Goal: Task Accomplishment & Management: Complete application form

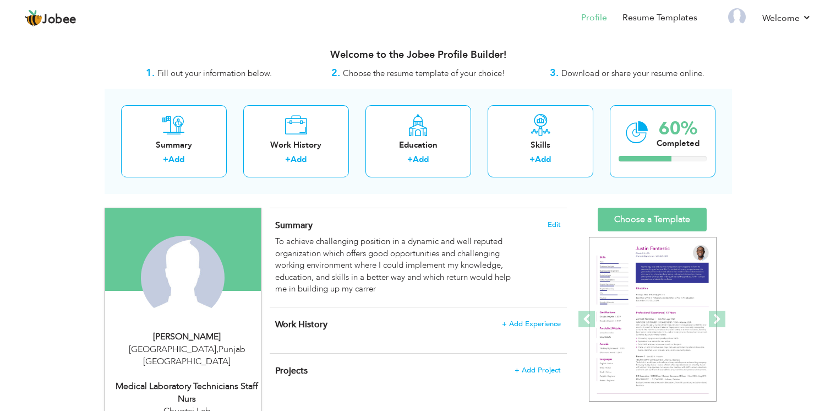
click at [385, 72] on span "Choose the resume template of your choice!" at bounding box center [424, 73] width 162 height 11
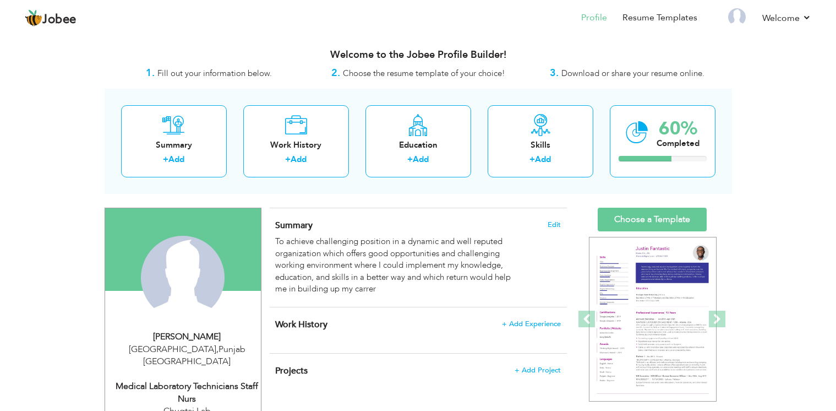
click at [385, 72] on span "Choose the resume template of your choice!" at bounding box center [424, 73] width 162 height 11
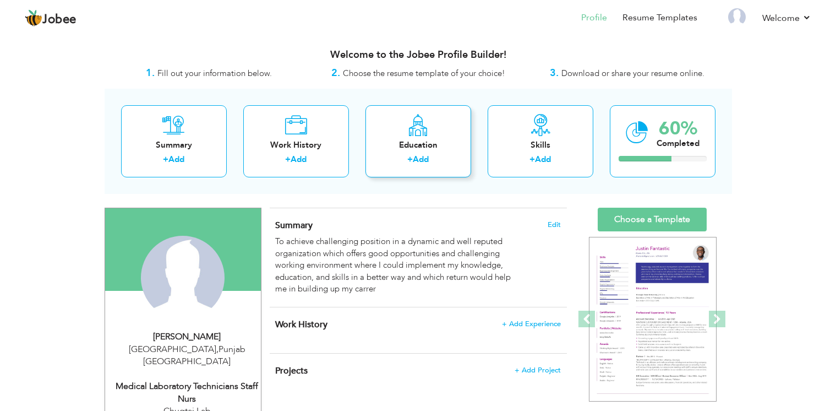
click at [434, 148] on div "Education" at bounding box center [418, 145] width 88 height 12
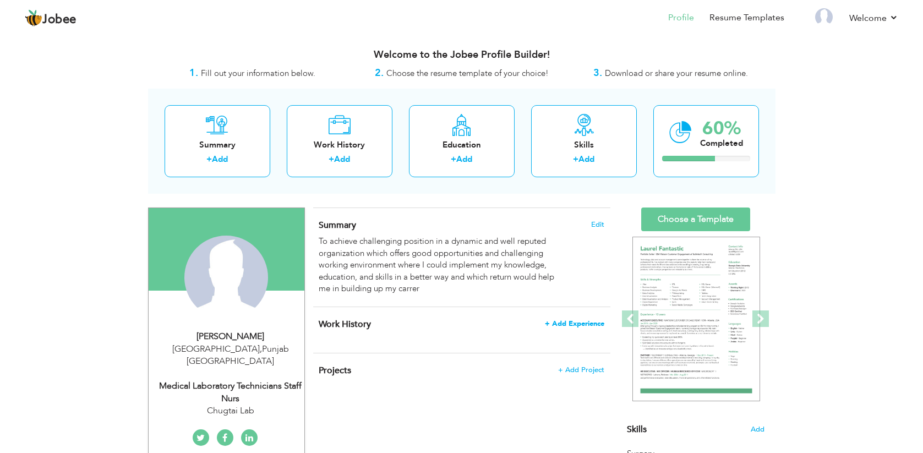
click at [563, 325] on span "+ Add Experience" at bounding box center [574, 324] width 59 height 8
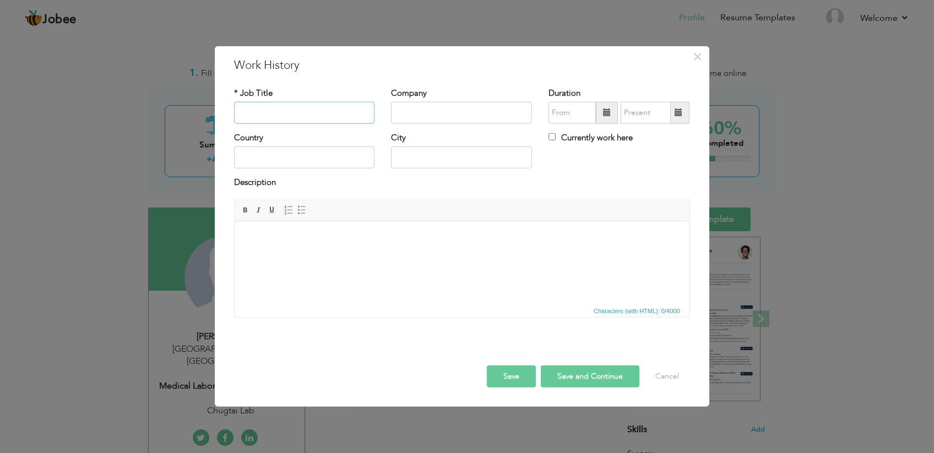
click at [287, 110] on input "text" at bounding box center [304, 113] width 141 height 22
paste input "Medical Laboratory Technicians (MLT)"
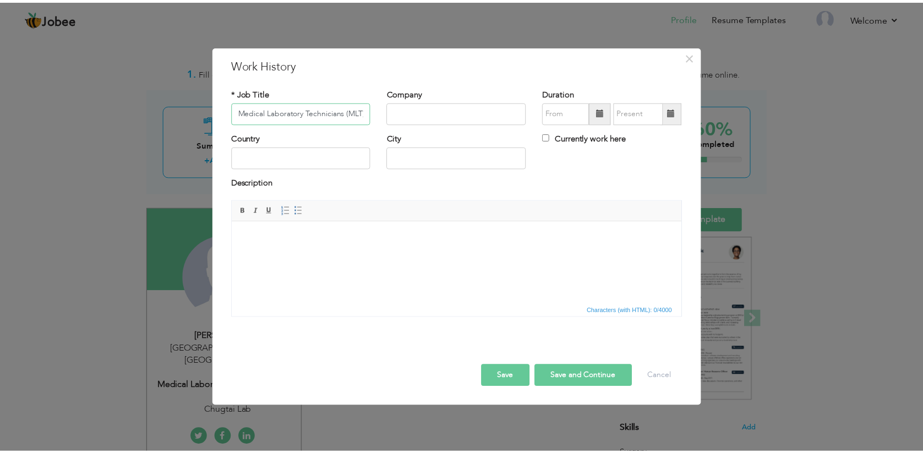
scroll to position [0, 2]
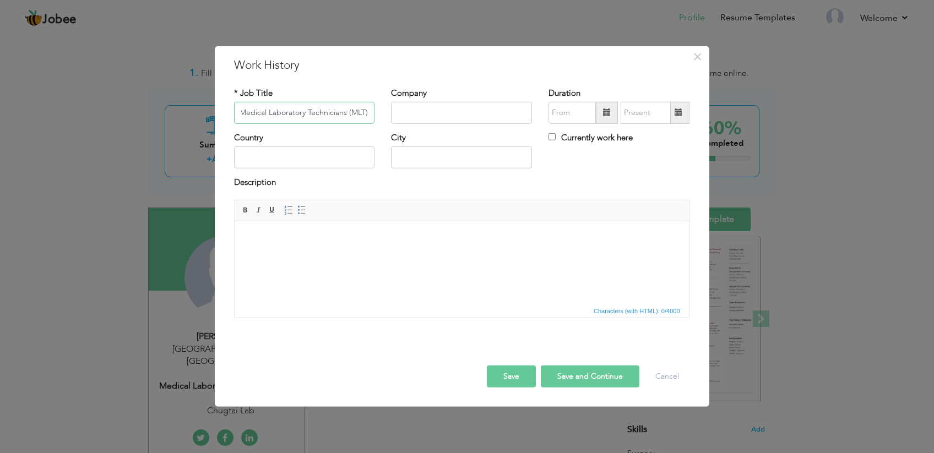
type input "Medical Laboratory Technicians (MLT)"
click at [441, 114] on input "text" at bounding box center [461, 113] width 141 height 22
click at [431, 115] on input "text" at bounding box center [461, 113] width 141 height 22
paste input "[GEOGRAPHIC_DATA]"
type input "[GEOGRAPHIC_DATA]"
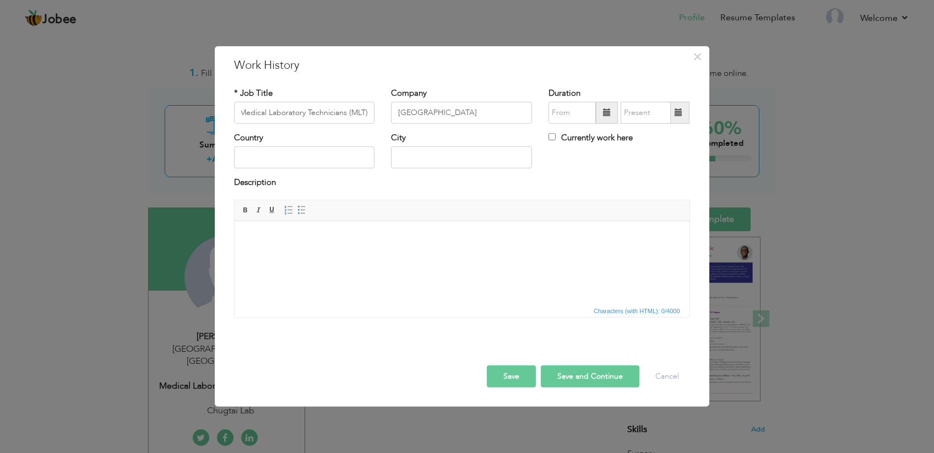
click at [602, 114] on span at bounding box center [607, 113] width 22 height 22
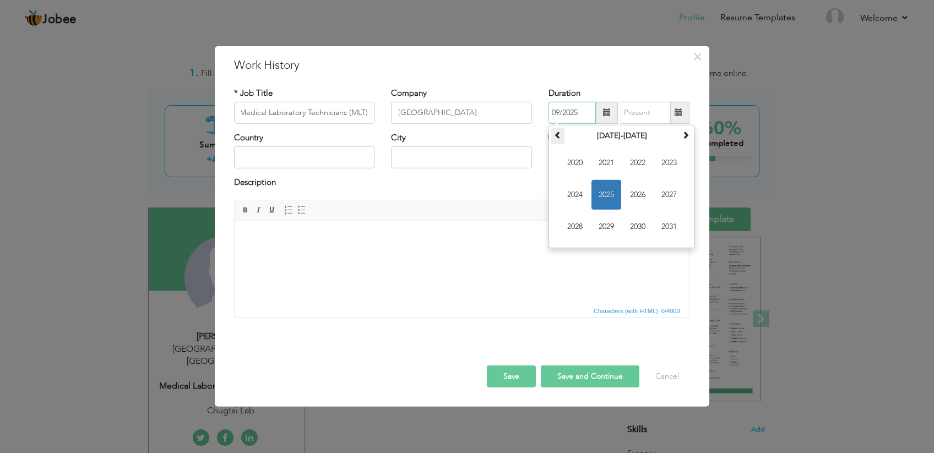
click at [557, 137] on span at bounding box center [558, 135] width 8 height 8
click at [611, 227] on span "2019" at bounding box center [606, 227] width 30 height 30
click at [602, 169] on span "Feb" at bounding box center [606, 163] width 30 height 30
type input "02/2019"
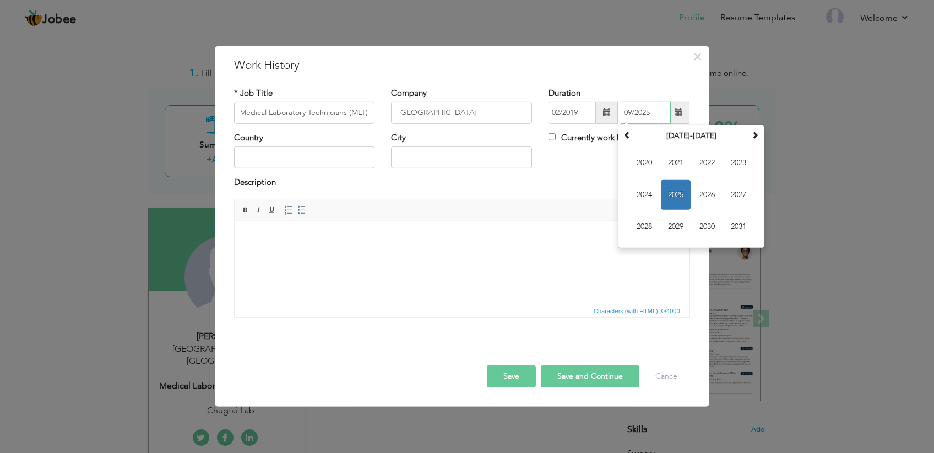
click at [659, 112] on input "09/2025" at bounding box center [646, 113] width 50 height 22
click at [623, 140] on th at bounding box center [627, 136] width 13 height 17
click at [715, 228] on span "2020" at bounding box center [707, 227] width 30 height 30
click at [644, 161] on span "Jan" at bounding box center [644, 163] width 30 height 30
type input "01/2020"
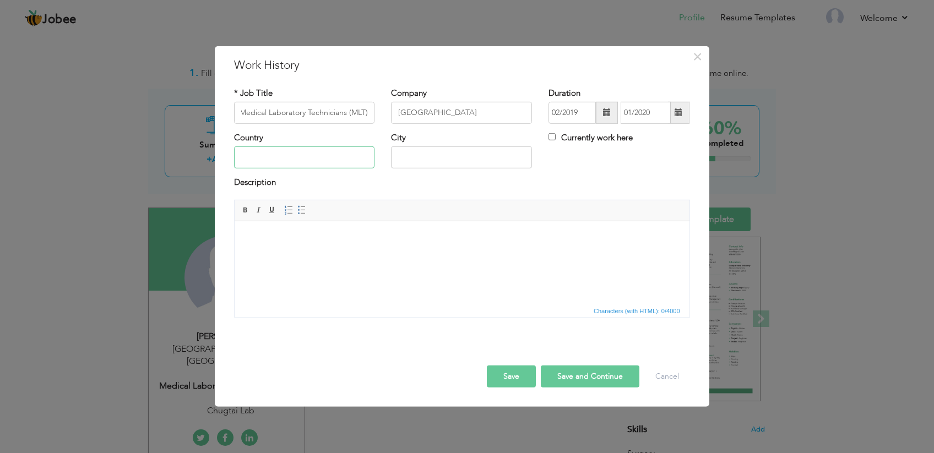
click at [331, 157] on input "text" at bounding box center [304, 157] width 141 height 22
type input "[GEOGRAPHIC_DATA]"
click at [423, 156] on input "text" at bounding box center [461, 157] width 141 height 22
type input "[GEOGRAPHIC_DATA]"
click at [244, 206] on span at bounding box center [245, 210] width 9 height 9
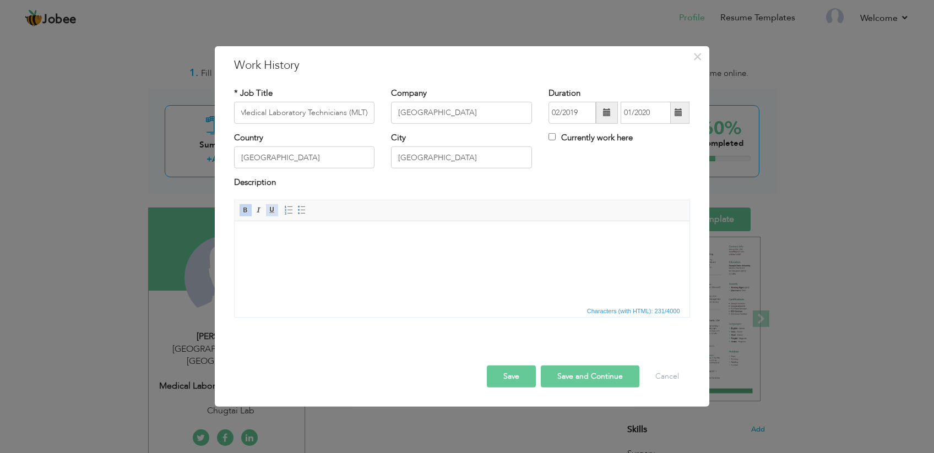
click at [269, 208] on span at bounding box center [272, 210] width 9 height 9
click at [253, 211] on link "Italic" at bounding box center [259, 210] width 12 height 12
click at [296, 208] on link "Insert/Remove Bulleted List" at bounding box center [302, 210] width 12 height 12
click at [412, 325] on div "Rich Text Editor, workEditor Editor toolbars Basic Styles Bold Italic Underline…" at bounding box center [462, 263] width 472 height 126
click at [518, 376] on button "Save" at bounding box center [511, 377] width 49 height 22
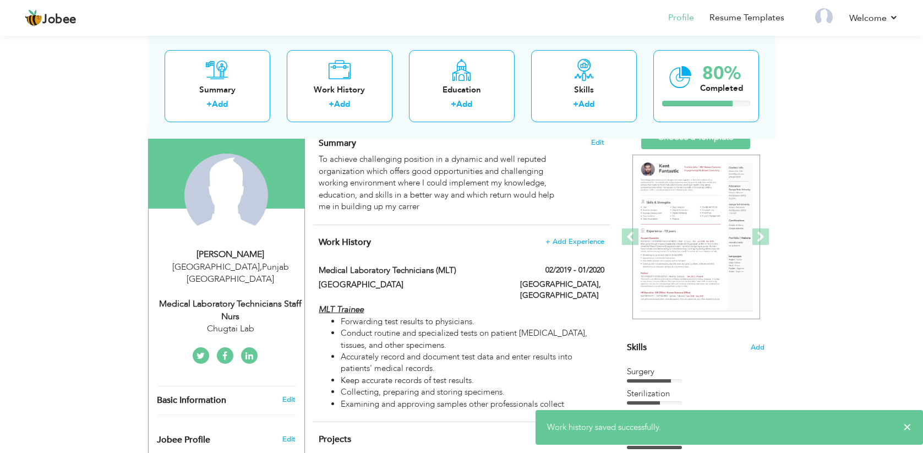
scroll to position [47, 0]
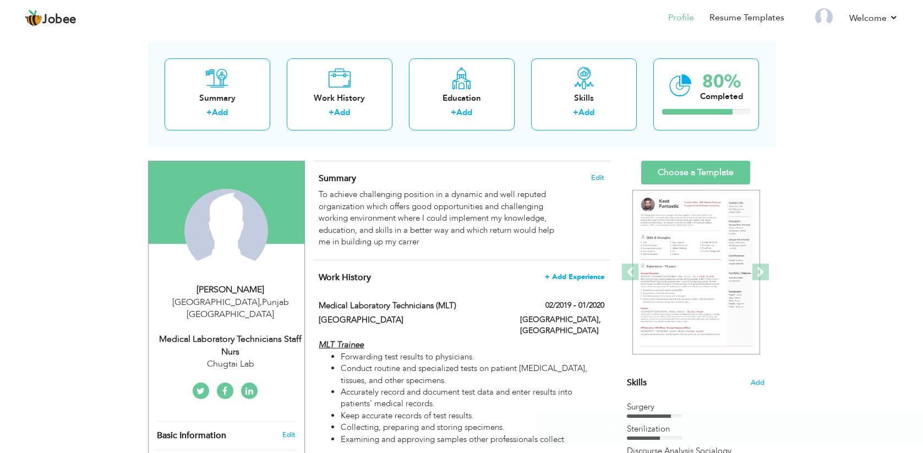
click at [568, 279] on span "+ Add Experience" at bounding box center [574, 277] width 59 height 8
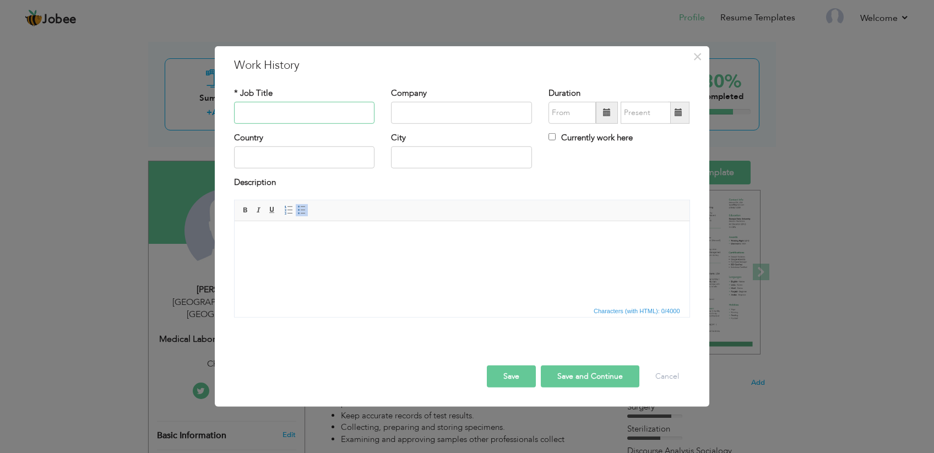
click at [287, 115] on input "text" at bounding box center [304, 113] width 141 height 22
paste input "Post Operative Nurse | OT Assistant"
type input "Post Operative Nurse | OT Assistant"
click at [426, 112] on input "text" at bounding box center [461, 113] width 141 height 22
click at [425, 116] on input "text" at bounding box center [461, 113] width 141 height 22
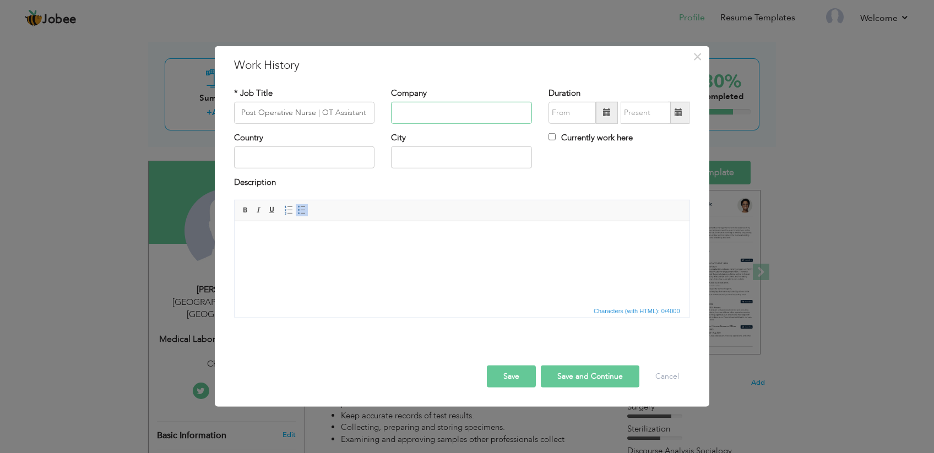
paste input "[GEOGRAPHIC_DATA]"
type input "[GEOGRAPHIC_DATA]"
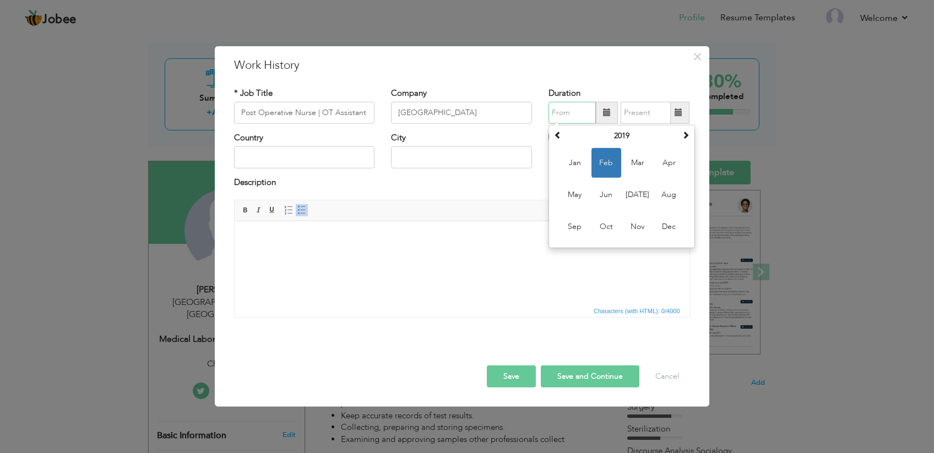
click at [574, 114] on input "text" at bounding box center [571, 113] width 47 height 22
click at [642, 161] on span "Mar" at bounding box center [638, 163] width 30 height 30
click at [580, 112] on input "03/2019" at bounding box center [571, 113] width 47 height 22
click at [688, 132] on span at bounding box center [686, 135] width 8 height 8
click at [632, 161] on span "Mar" at bounding box center [638, 163] width 30 height 30
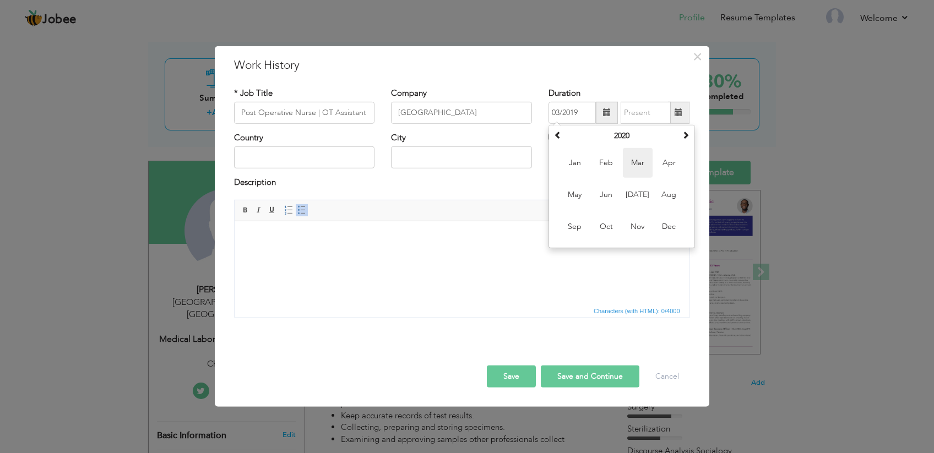
type input "03/2020"
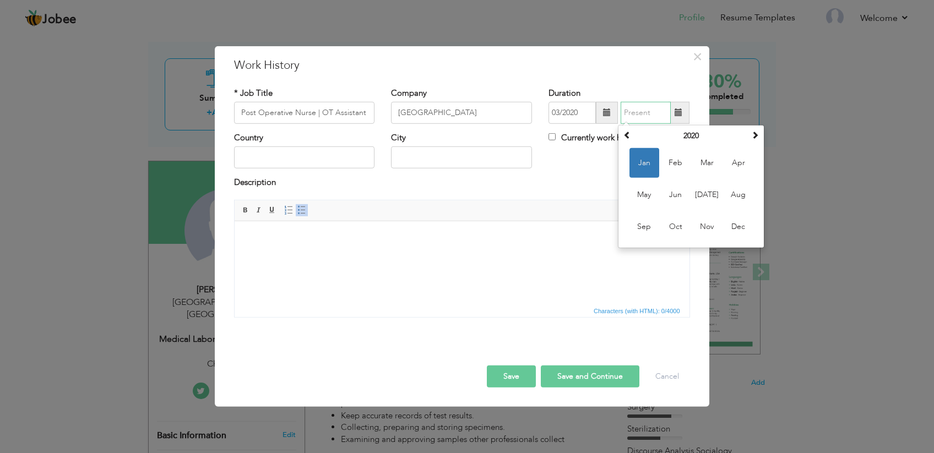
click at [641, 115] on input "text" at bounding box center [646, 113] width 50 height 22
click at [732, 229] on span "Dec" at bounding box center [739, 227] width 30 height 30
type input "12/2020"
click at [656, 111] on input "12/2020" at bounding box center [646, 113] width 50 height 22
click at [574, 148] on div "Currently work here" at bounding box center [618, 143] width 157 height 23
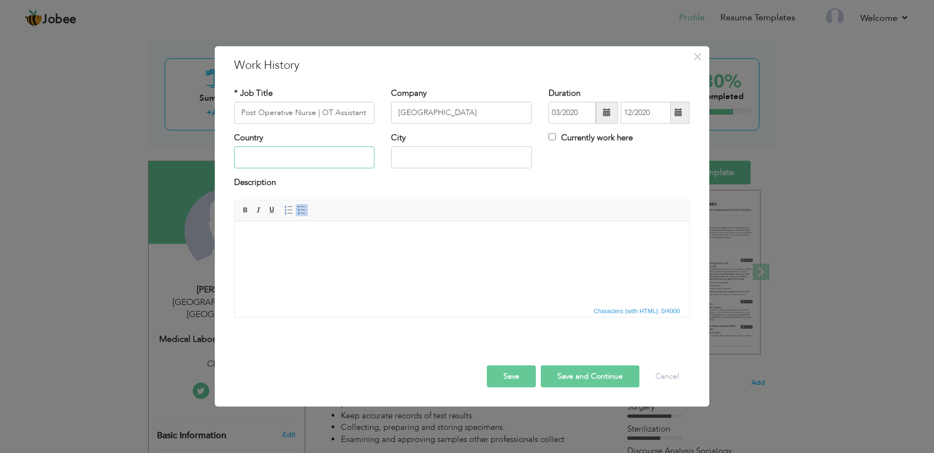
click at [315, 155] on input "text" at bounding box center [304, 157] width 141 height 22
type input "[GEOGRAPHIC_DATA]"
click at [420, 166] on input "text" at bounding box center [461, 157] width 141 height 22
type input "[GEOGRAPHIC_DATA]"
click at [239, 208] on span "Bold Italic Underline" at bounding box center [259, 210] width 40 height 13
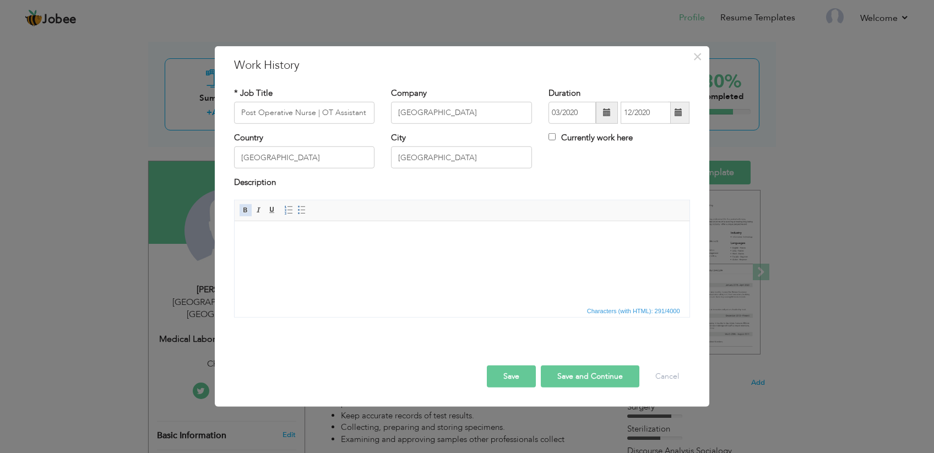
click at [240, 209] on link "Bold" at bounding box center [246, 210] width 12 height 12
click at [267, 206] on link "Underline" at bounding box center [272, 210] width 12 height 12
click at [296, 208] on link "Insert/Remove Bulleted List" at bounding box center [302, 210] width 12 height 12
click at [520, 382] on button "Save" at bounding box center [511, 377] width 49 height 22
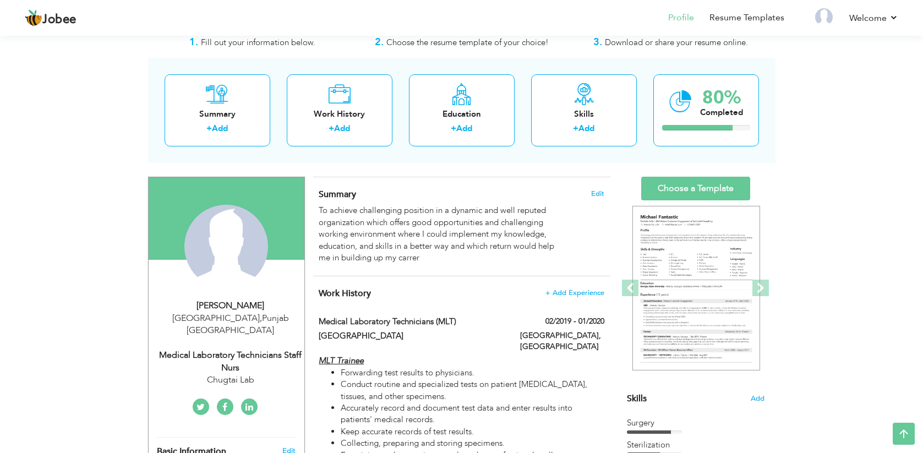
scroll to position [0, 0]
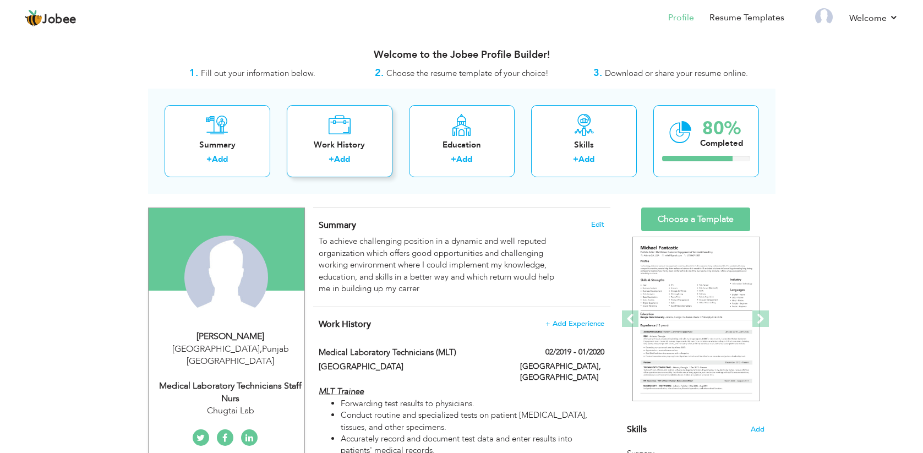
click at [338, 147] on div "Work History" at bounding box center [340, 145] width 88 height 12
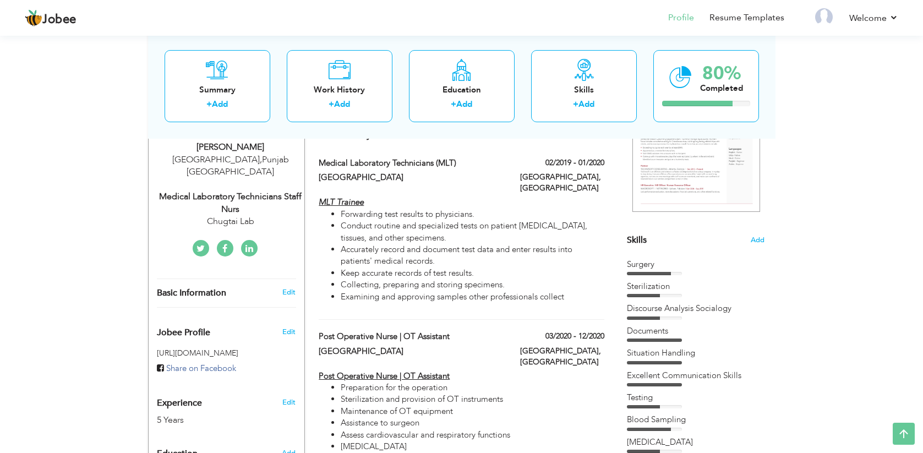
scroll to position [181, 0]
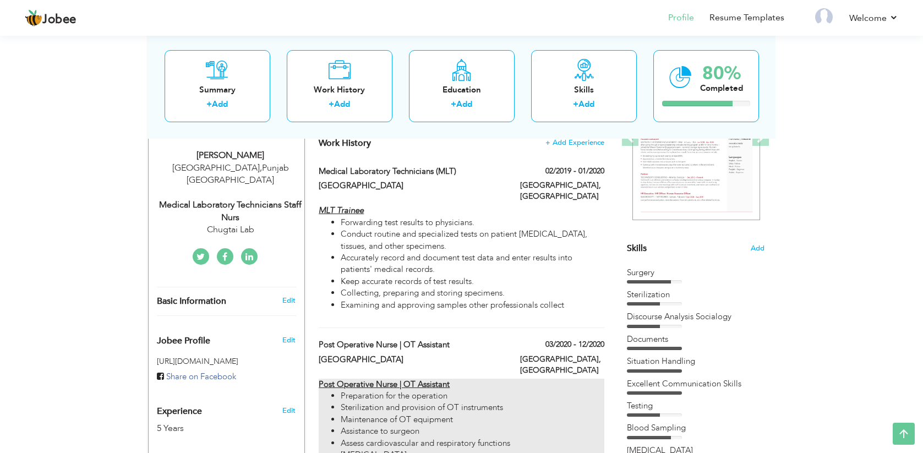
drag, startPoint x: 480, startPoint y: 215, endPoint x: 553, endPoint y: 392, distance: 191.8
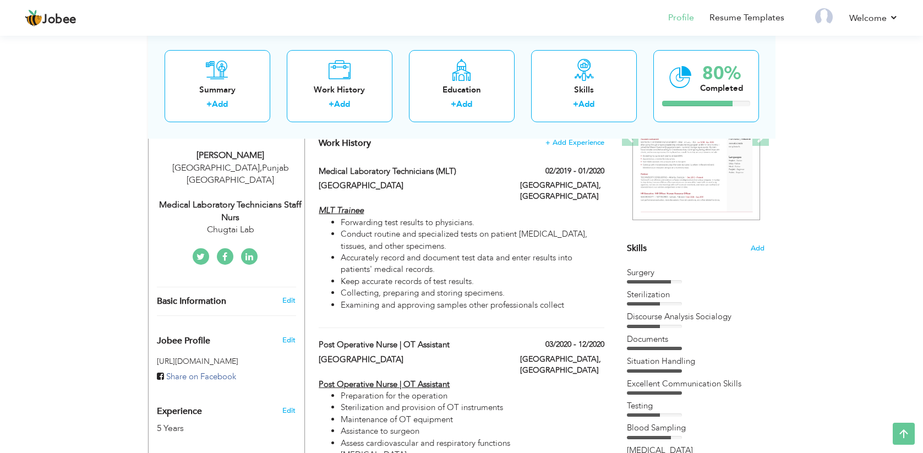
drag, startPoint x: 400, startPoint y: 249, endPoint x: 524, endPoint y: 355, distance: 162.5
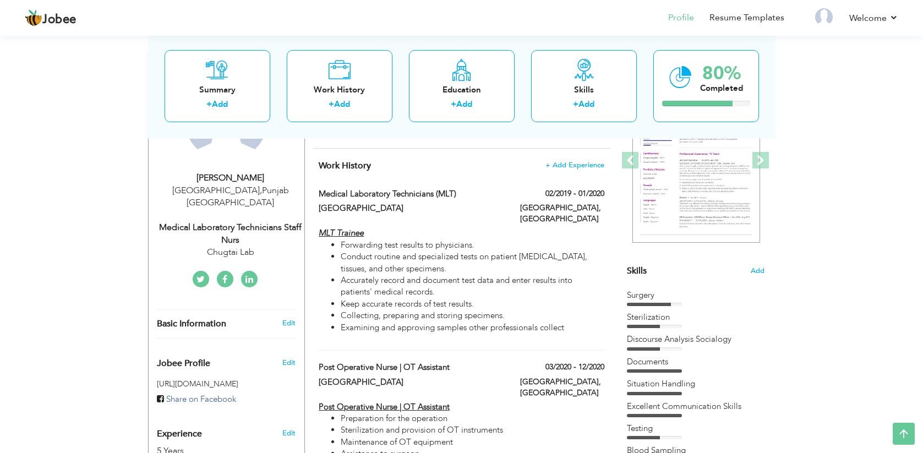
scroll to position [154, 0]
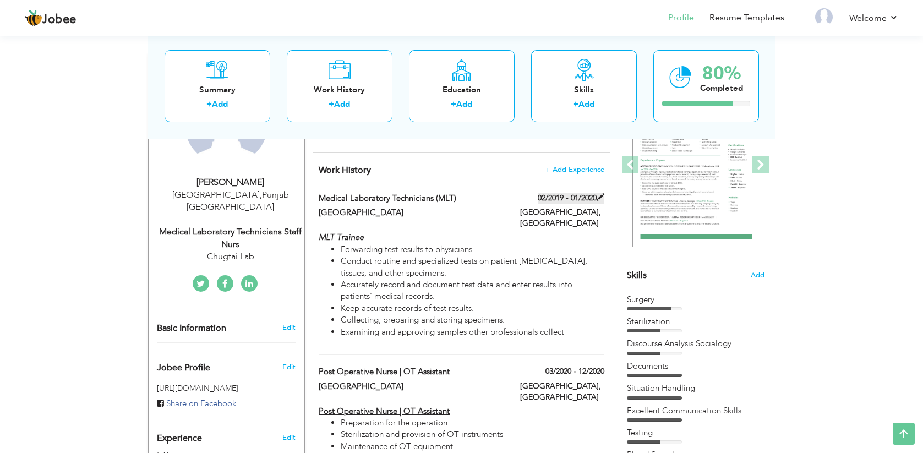
click at [599, 198] on span at bounding box center [601, 197] width 8 height 8
type input "Medical Laboratory Technicians (MLT)"
type input "[GEOGRAPHIC_DATA]"
type input "02/2019"
type input "01/2020"
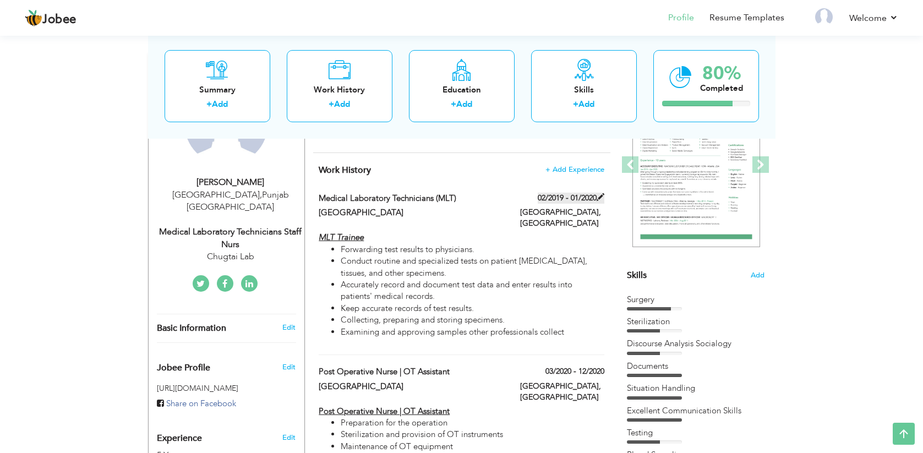
type input "[GEOGRAPHIC_DATA]"
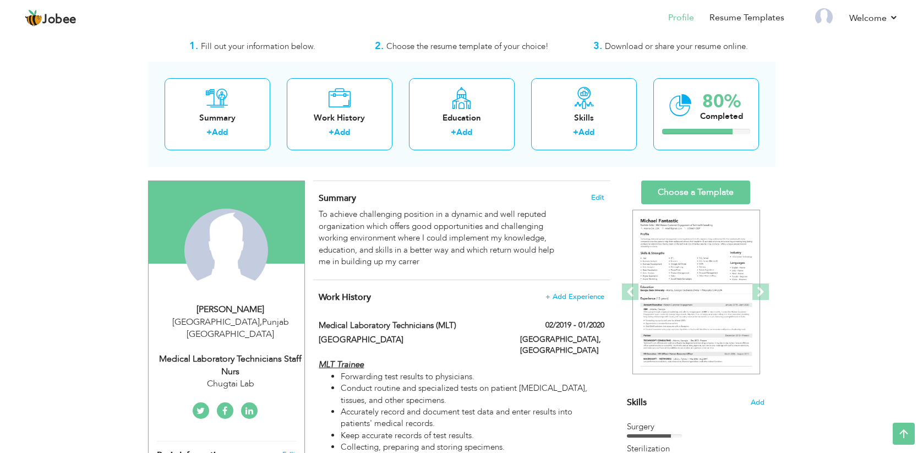
scroll to position [9, 0]
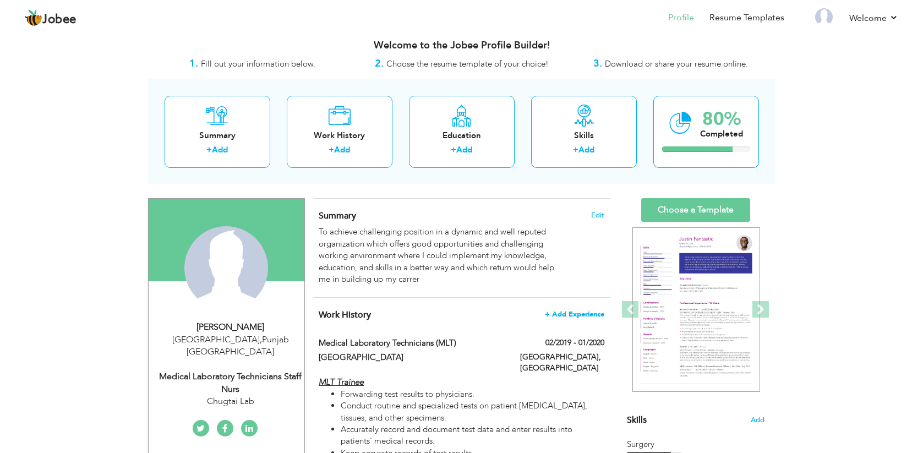
click at [574, 311] on span "+ Add Experience" at bounding box center [574, 315] width 59 height 8
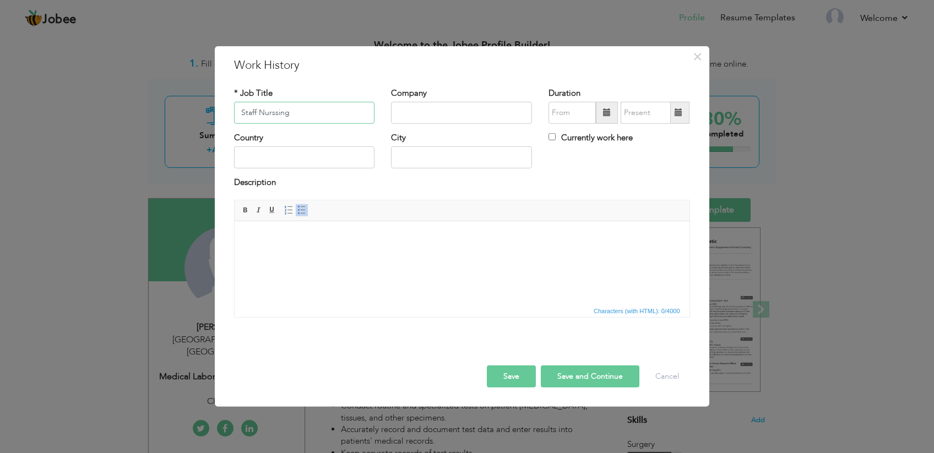
type input "Staff Nurssing"
type input "Chugtai Lab"
click at [585, 116] on input "text" at bounding box center [571, 113] width 47 height 22
click at [294, 156] on input "text" at bounding box center [304, 157] width 141 height 22
type input "[GEOGRAPHIC_DATA]"
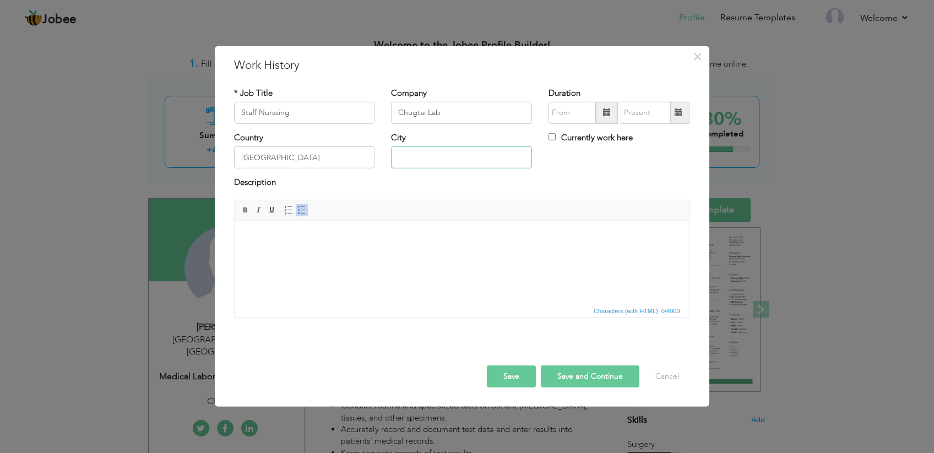
click at [425, 160] on input "text" at bounding box center [461, 157] width 141 height 22
type input "[GEOGRAPHIC_DATA]"
click at [588, 117] on input "text" at bounding box center [571, 113] width 47 height 22
drag, startPoint x: 315, startPoint y: 117, endPoint x: 194, endPoint y: 105, distance: 121.3
click at [234, 105] on input "Staff Nurssing" at bounding box center [304, 113] width 141 height 22
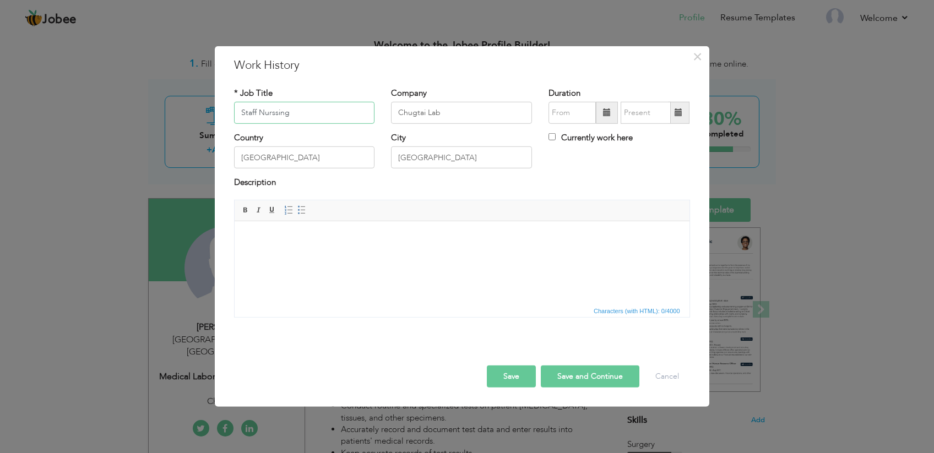
click at [321, 115] on input "Staff Nurssing" at bounding box center [304, 113] width 141 height 22
click at [460, 111] on input "Chugtai Lab" at bounding box center [461, 113] width 141 height 22
type input "C"
paste input "[GEOGRAPHIC_DATA]"
type input "[GEOGRAPHIC_DATA]"
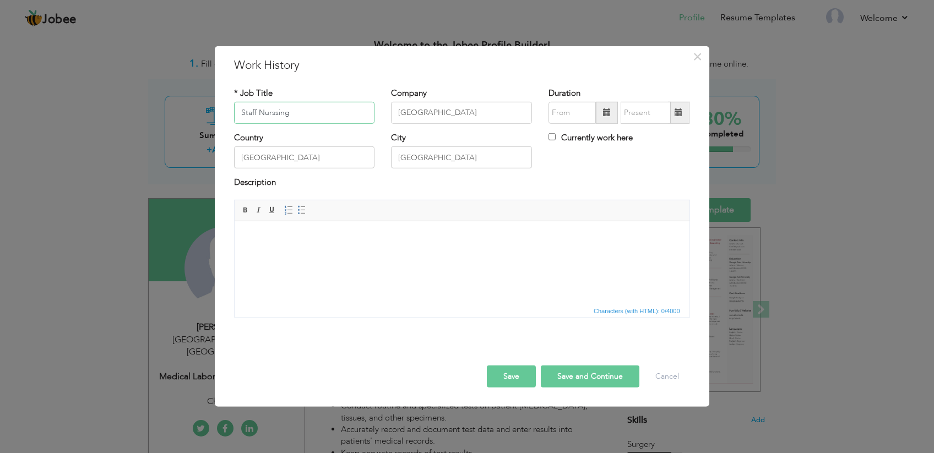
click at [339, 106] on input "Staff Nurssing" at bounding box center [304, 113] width 141 height 22
drag, startPoint x: 315, startPoint y: 114, endPoint x: 150, endPoint y: 119, distance: 164.7
click at [234, 119] on input "Staff Nurssing" at bounding box center [304, 113] width 141 height 22
paste input "OT Assistant"
type input "OT Assistant"
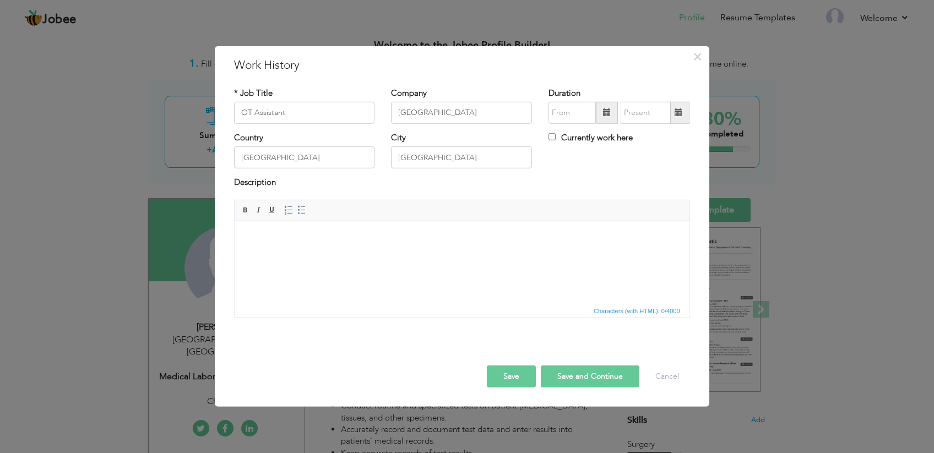
click at [604, 116] on span at bounding box center [607, 112] width 8 height 8
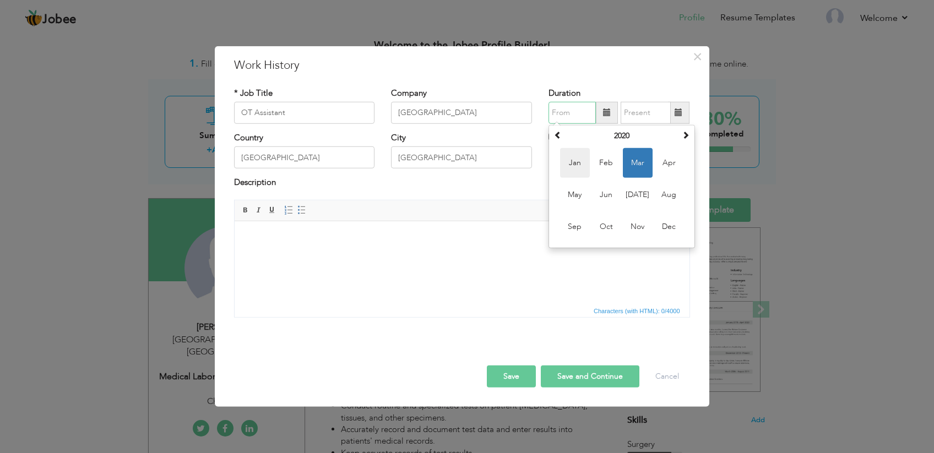
click at [575, 165] on span "Jan" at bounding box center [575, 163] width 30 height 30
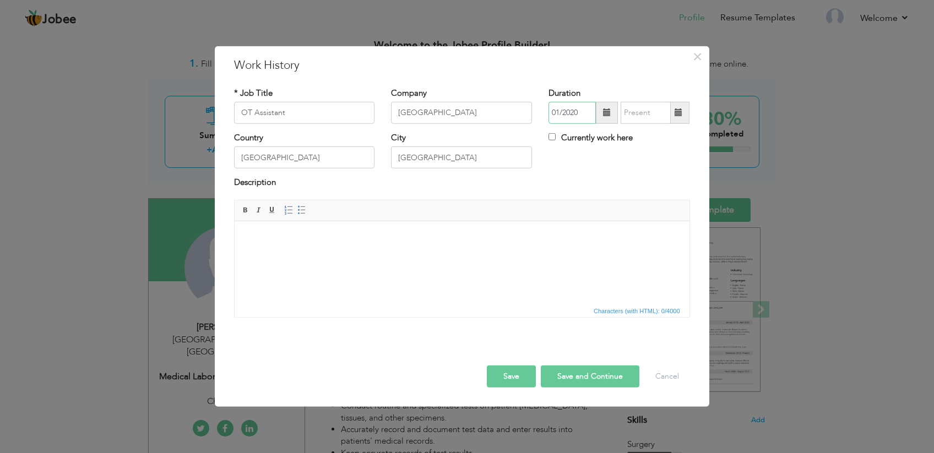
click at [587, 109] on input "01/2020" at bounding box center [571, 113] width 47 height 22
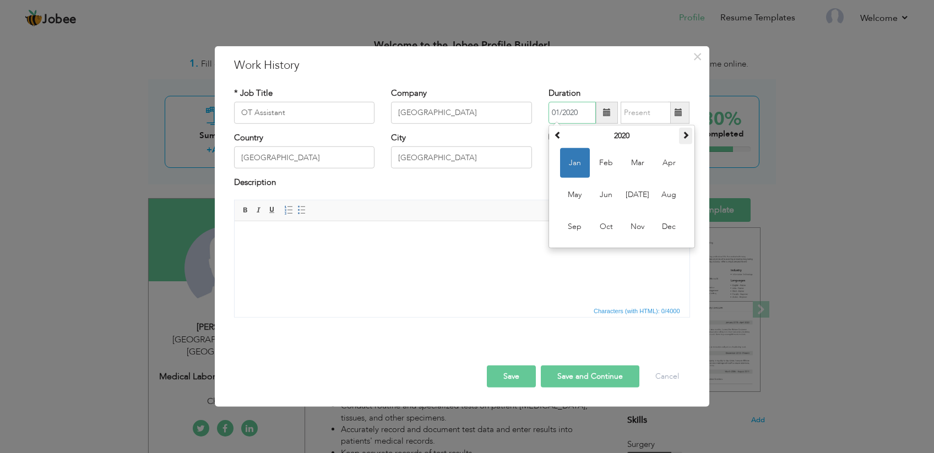
click at [684, 134] on span at bounding box center [686, 135] width 8 height 8
click at [586, 164] on span "Jan" at bounding box center [575, 163] width 30 height 30
type input "01/2021"
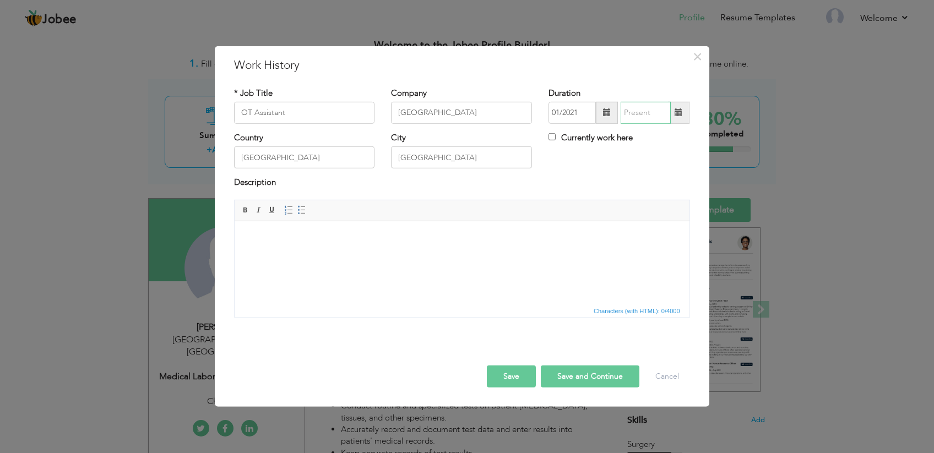
click at [661, 112] on input "text" at bounding box center [646, 113] width 50 height 22
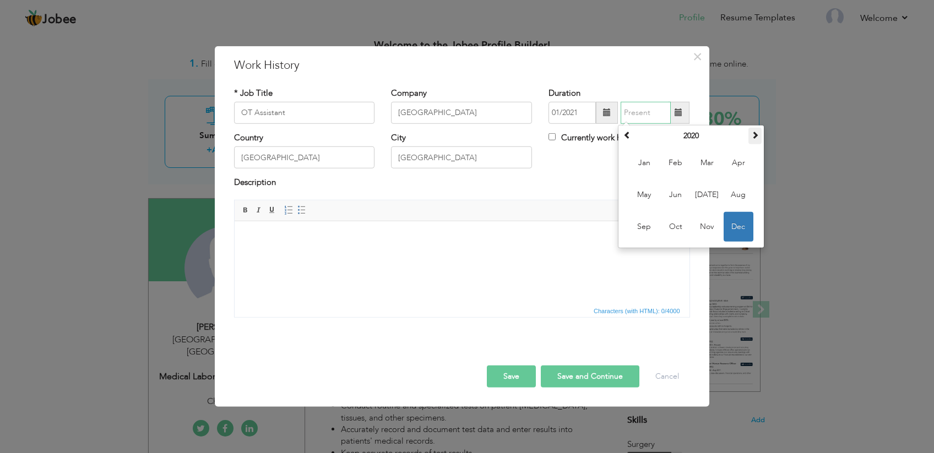
click at [757, 135] on span at bounding box center [755, 135] width 8 height 8
click at [694, 227] on span "Nov" at bounding box center [707, 227] width 30 height 30
type input "11/2022"
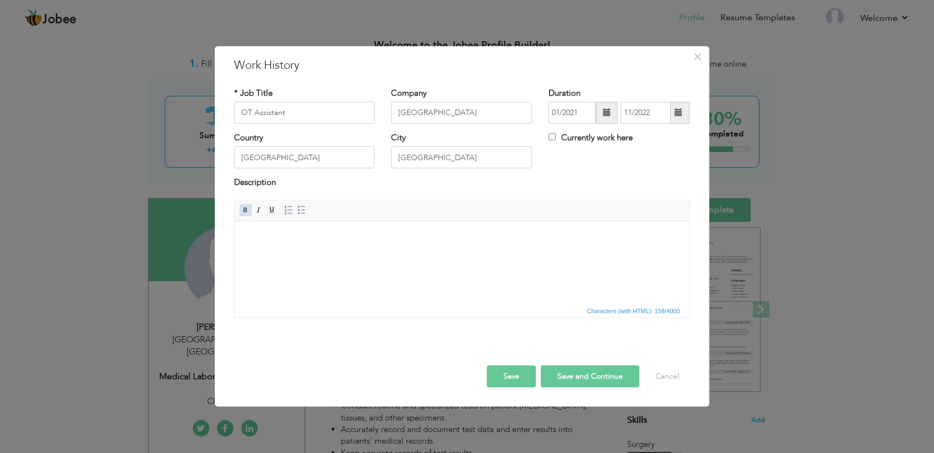
click at [242, 212] on span at bounding box center [245, 210] width 9 height 9
click at [259, 210] on span at bounding box center [258, 210] width 9 height 9
click at [268, 210] on span at bounding box center [272, 210] width 9 height 9
click at [300, 211] on span at bounding box center [301, 210] width 9 height 9
click at [500, 370] on button "Save" at bounding box center [511, 377] width 49 height 22
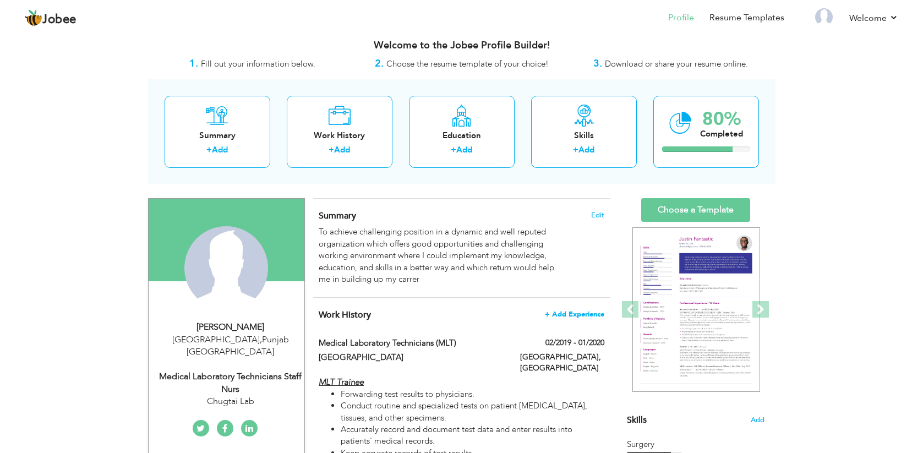
click at [579, 311] on span "+ Add Experience" at bounding box center [574, 315] width 59 height 8
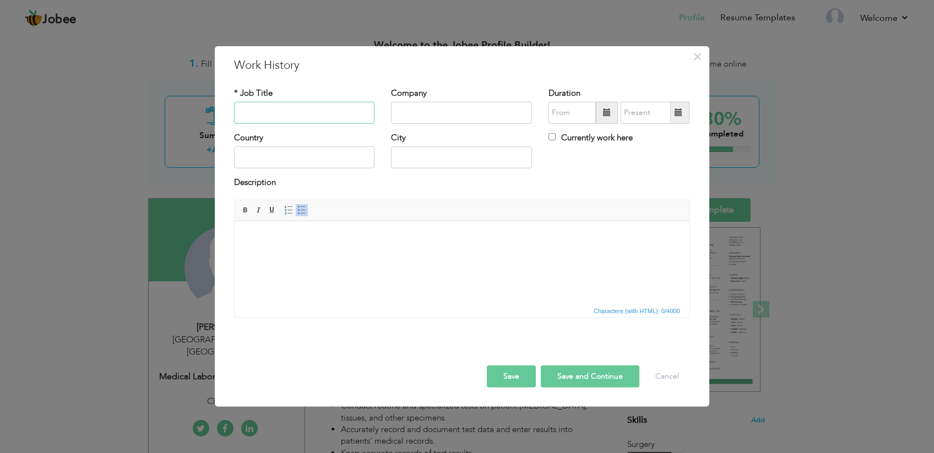
paste input "[PERSON_NAME][GEOGRAPHIC_DATA]"
type input "[PERSON_NAME][GEOGRAPHIC_DATA]"
click at [435, 108] on input "text" at bounding box center [461, 113] width 141 height 22
paste input "[PERSON_NAME][GEOGRAPHIC_DATA]"
type input "[PERSON_NAME][GEOGRAPHIC_DATA]"
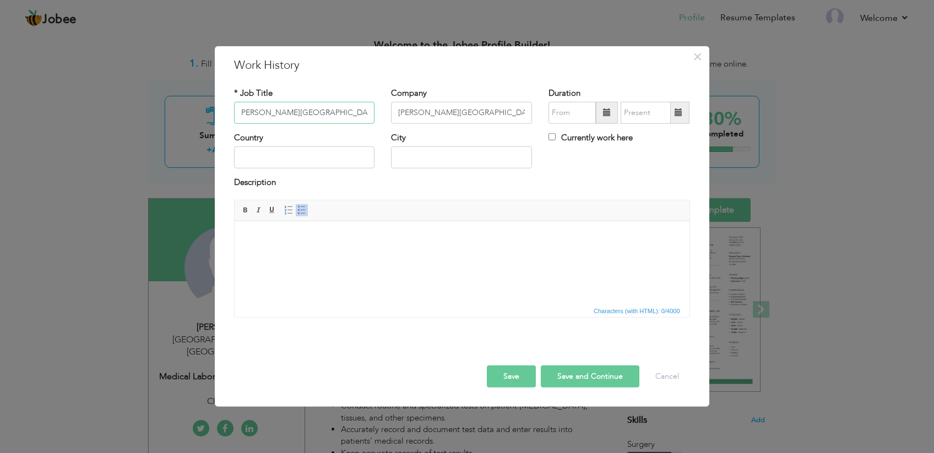
click at [320, 106] on input "[PERSON_NAME][GEOGRAPHIC_DATA]" at bounding box center [304, 113] width 141 height 22
drag, startPoint x: 320, startPoint y: 106, endPoint x: 184, endPoint y: 114, distance: 136.2
click at [234, 114] on input "[PERSON_NAME][GEOGRAPHIC_DATA]" at bounding box center [304, 113] width 141 height 22
type input "Staf Nurs"
click at [265, 159] on input "text" at bounding box center [304, 157] width 141 height 22
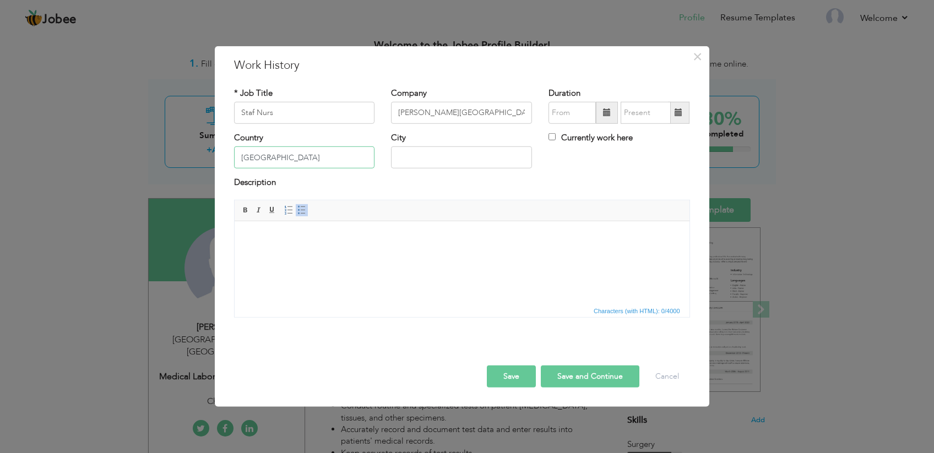
type input "[GEOGRAPHIC_DATA]"
click at [425, 151] on input "text" at bounding box center [461, 157] width 141 height 22
type input "[GEOGRAPHIC_DATA]"
click at [586, 118] on input "text" at bounding box center [571, 113] width 47 height 22
click at [501, 376] on button "Save" at bounding box center [511, 377] width 49 height 22
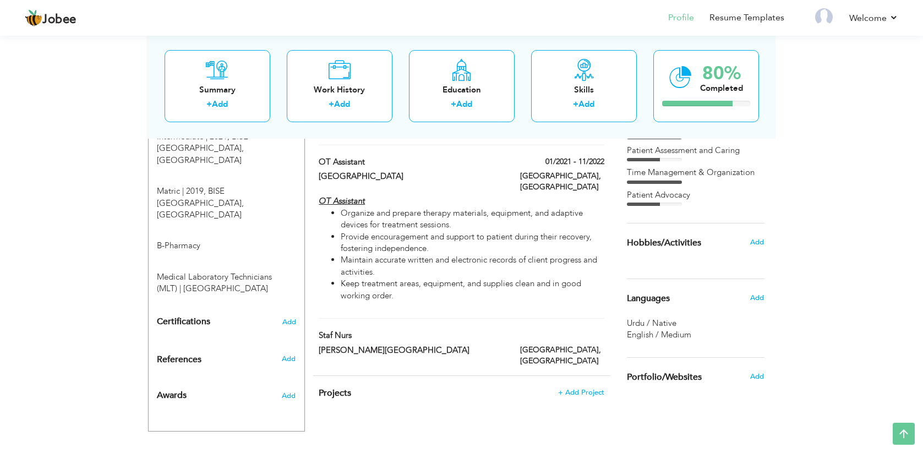
scroll to position [534, 0]
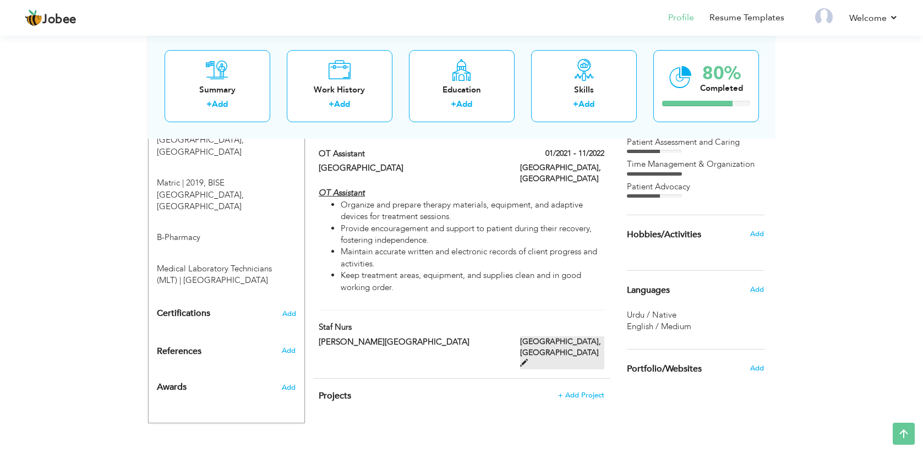
click at [528, 359] on span at bounding box center [524, 363] width 8 height 8
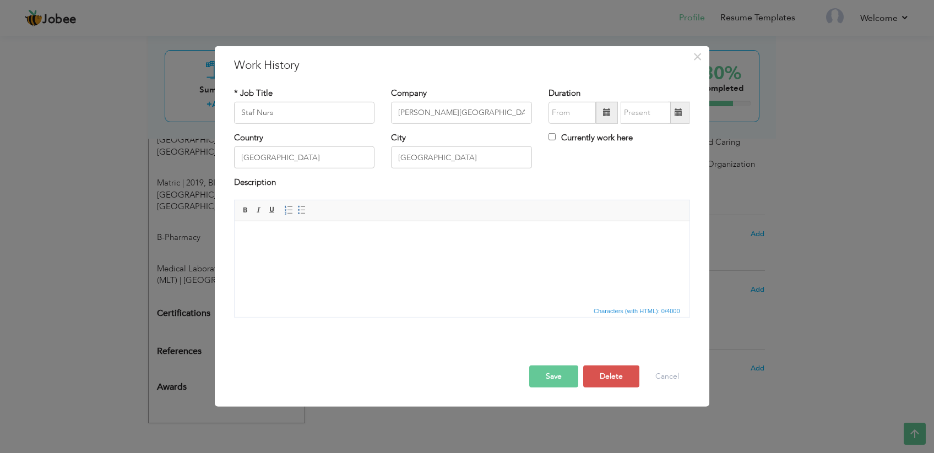
click at [606, 116] on span at bounding box center [607, 112] width 8 height 8
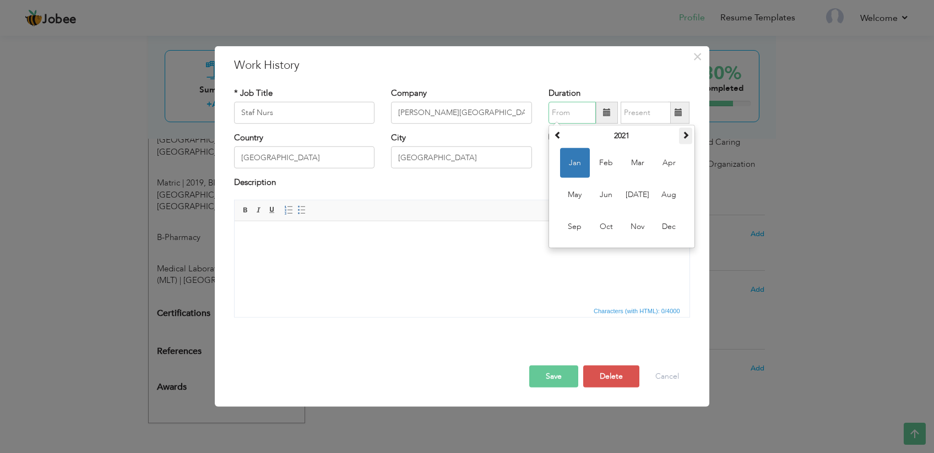
click at [684, 137] on span at bounding box center [686, 135] width 8 height 8
click at [657, 231] on span "Dec" at bounding box center [669, 227] width 30 height 30
type input "12/2022"
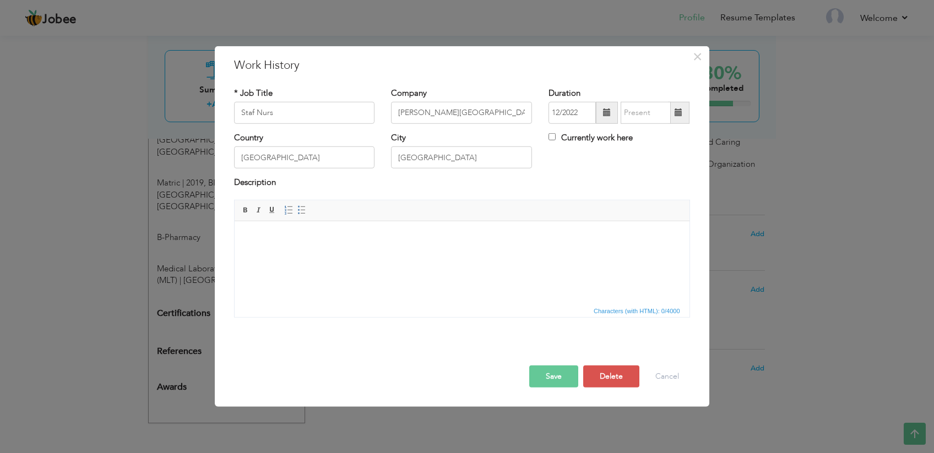
click at [681, 121] on span at bounding box center [678, 113] width 21 height 22
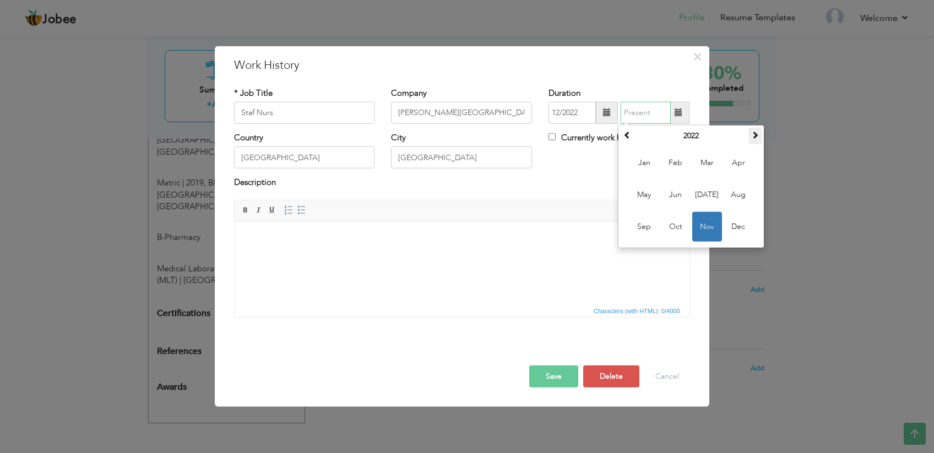
click at [756, 138] on span at bounding box center [755, 135] width 8 height 8
click at [641, 162] on span "Jan" at bounding box center [644, 163] width 30 height 30
type input "01/2024"
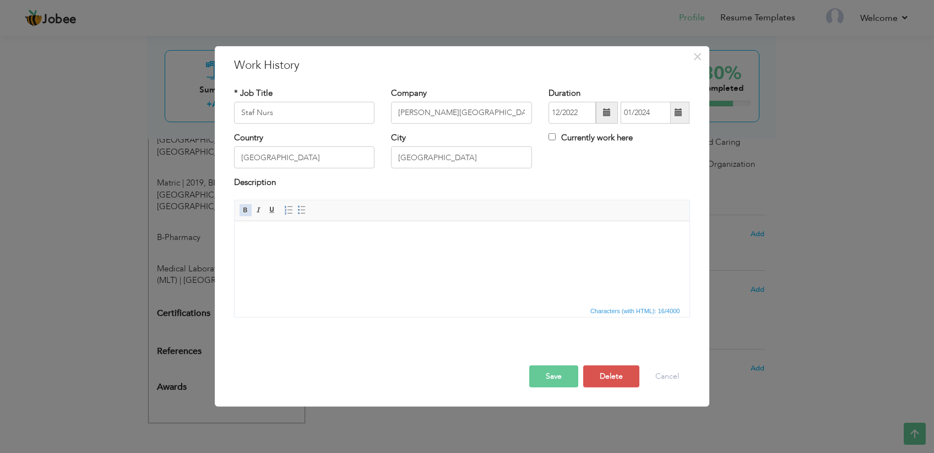
click at [243, 212] on span at bounding box center [245, 210] width 9 height 9
click at [253, 211] on link "Italic" at bounding box center [259, 210] width 12 height 12
click at [267, 209] on link "Underline" at bounding box center [272, 210] width 12 height 12
click at [537, 374] on button "Save" at bounding box center [553, 377] width 49 height 22
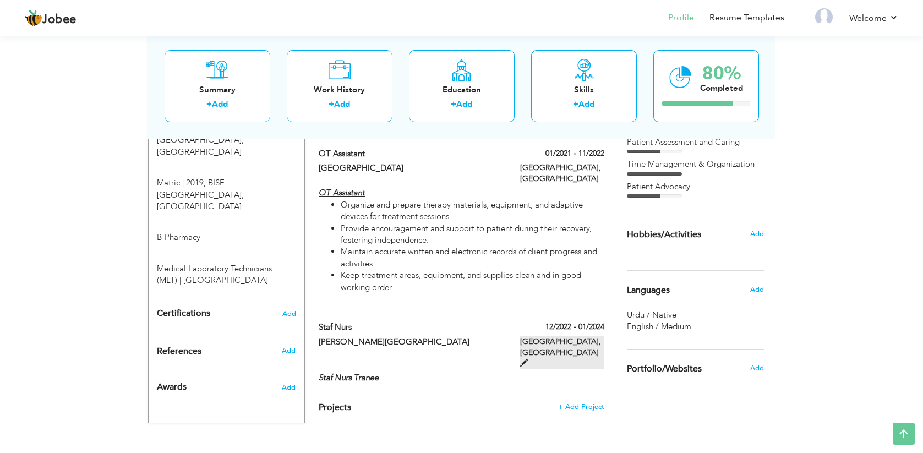
click at [528, 359] on span at bounding box center [524, 363] width 8 height 8
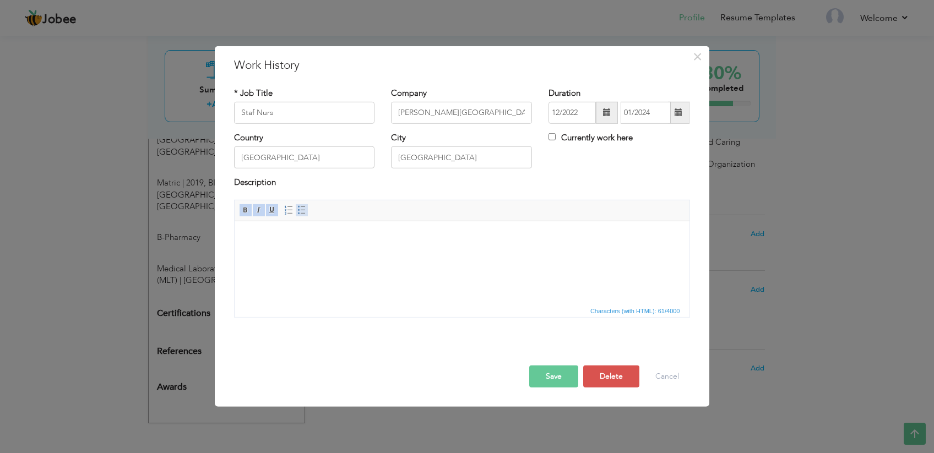
click at [300, 213] on span at bounding box center [301, 210] width 9 height 9
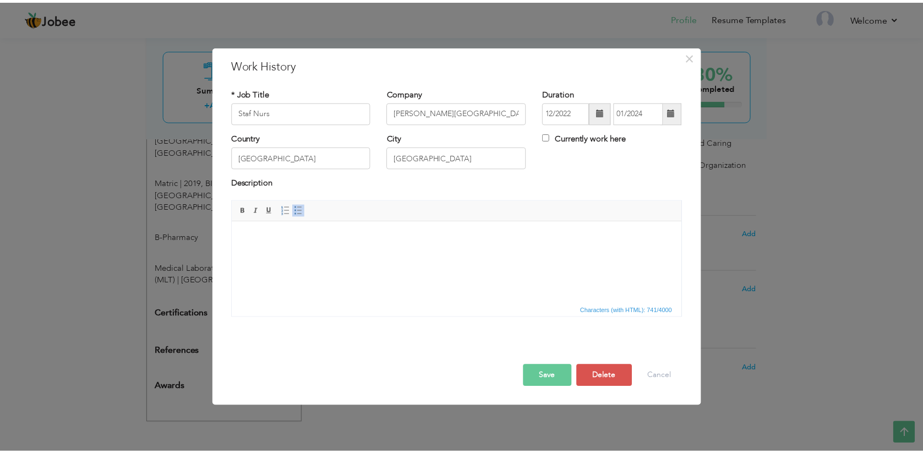
scroll to position [1, 0]
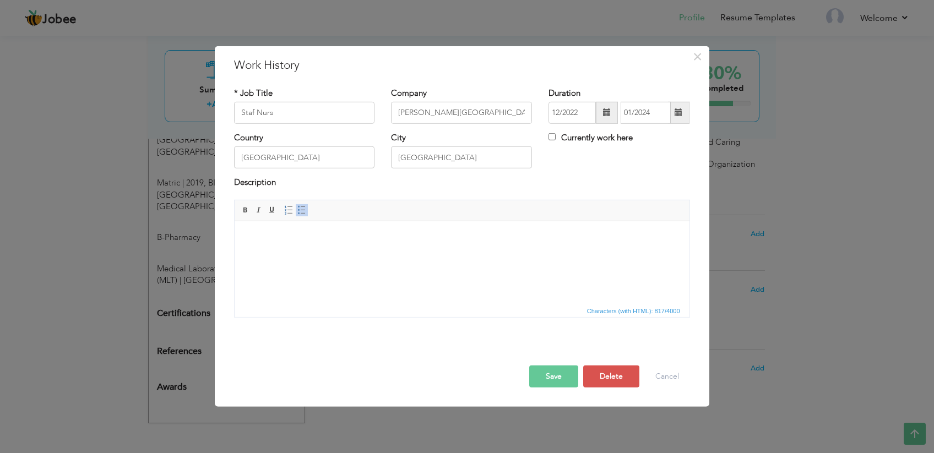
click at [539, 370] on button "Save" at bounding box center [553, 377] width 49 height 22
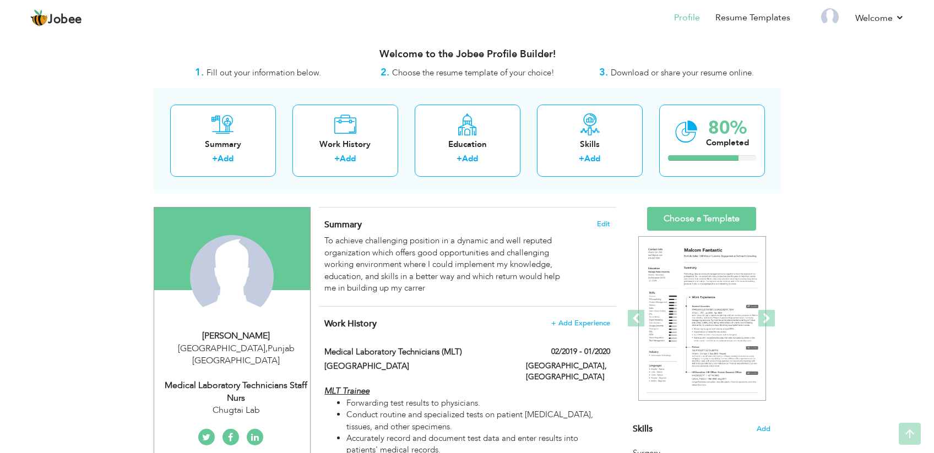
scroll to position [0, 0]
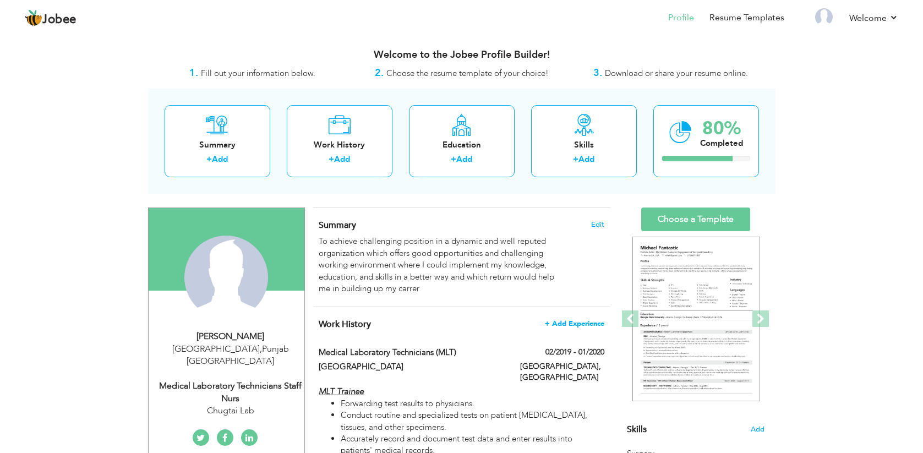
click at [567, 328] on span "+ Add Experience" at bounding box center [574, 324] width 59 height 8
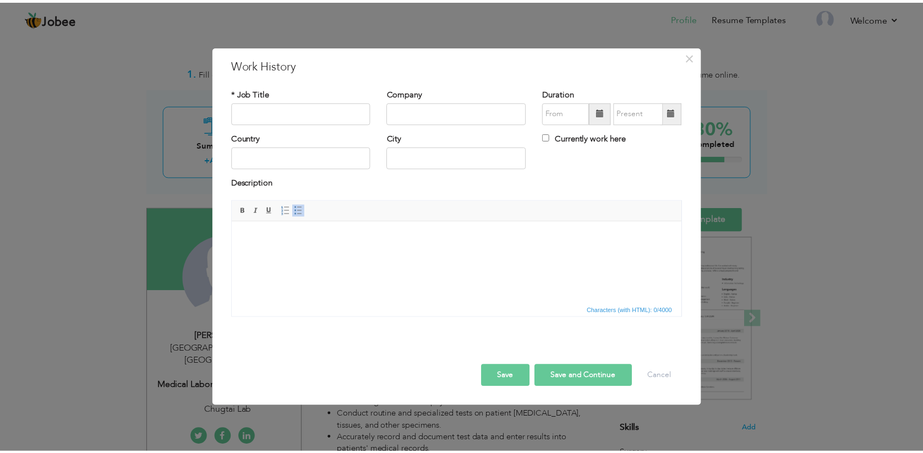
scroll to position [1, 0]
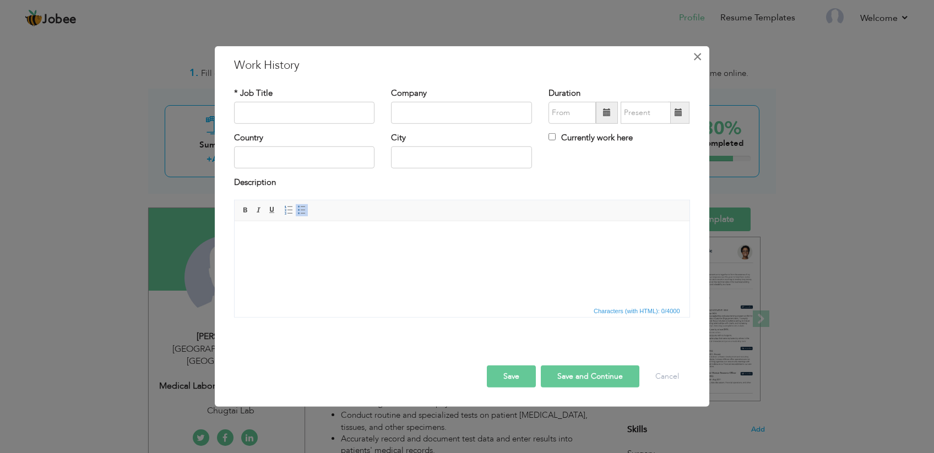
click at [698, 58] on button "×" at bounding box center [698, 56] width 18 height 18
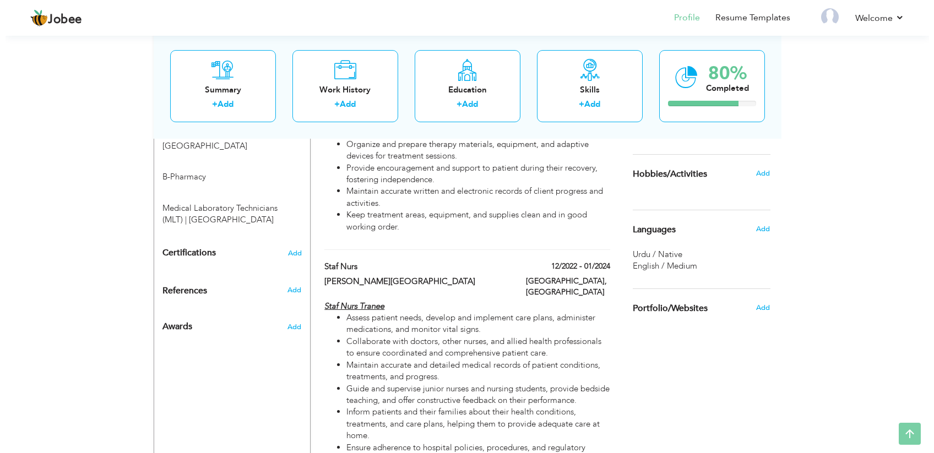
scroll to position [600, 0]
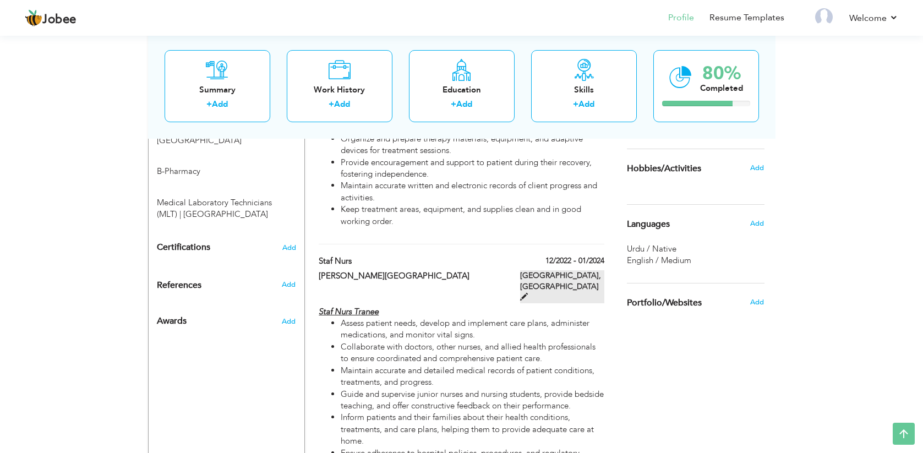
click at [528, 293] on span at bounding box center [524, 297] width 8 height 8
type input "Staf Nurs"
type input "[PERSON_NAME][GEOGRAPHIC_DATA]"
type input "12/2022"
type input "01/2024"
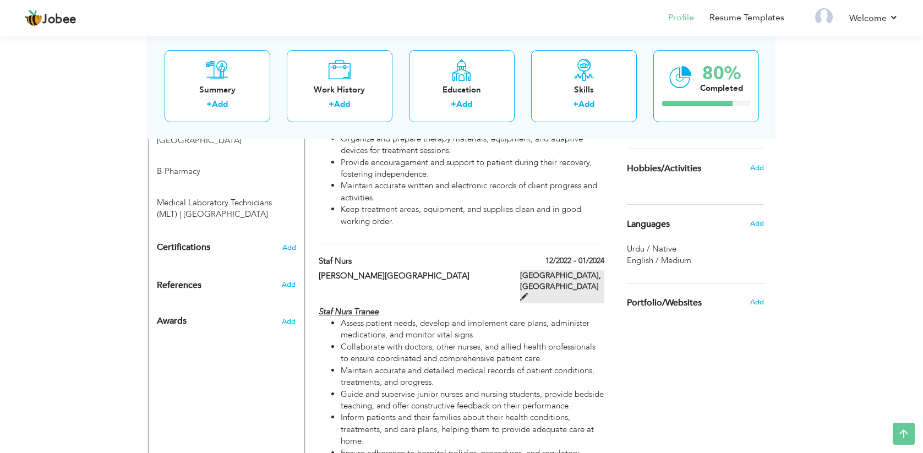
type input "[GEOGRAPHIC_DATA]"
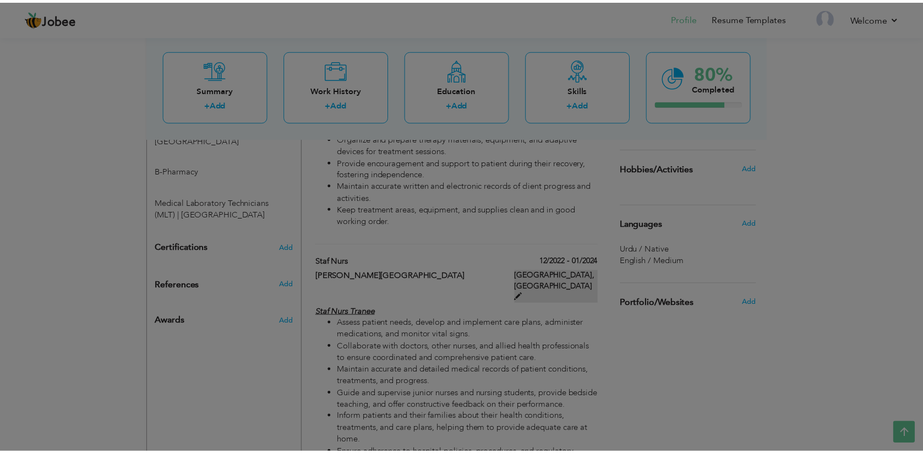
scroll to position [1, 0]
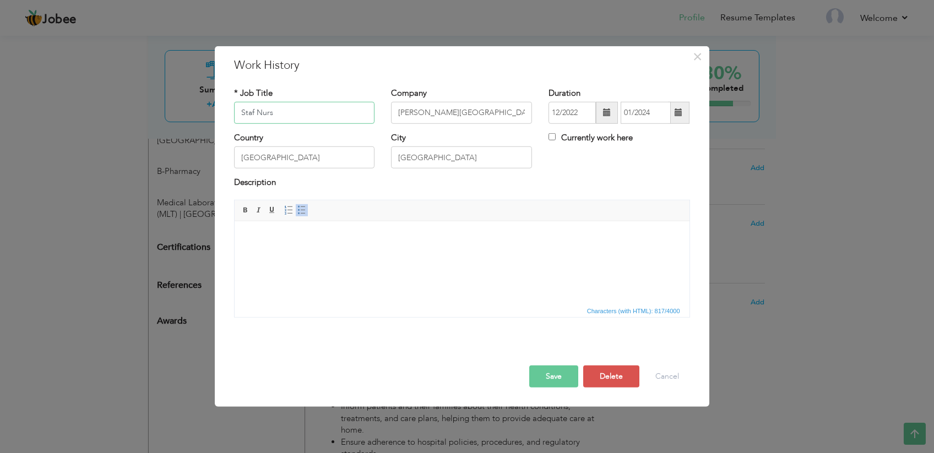
click at [253, 114] on input "Staf Nurs" at bounding box center [304, 113] width 141 height 22
type input "Staff Nurse"
click at [547, 381] on button "Save" at bounding box center [553, 377] width 49 height 22
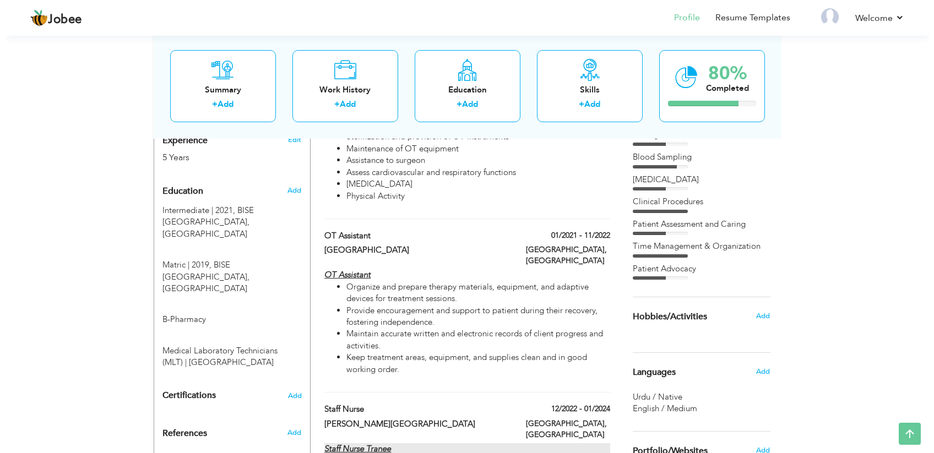
scroll to position [477, 0]
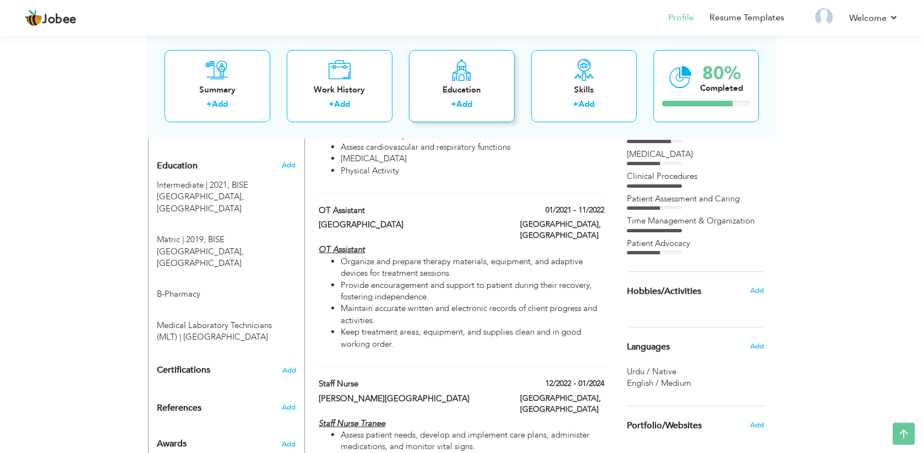
click at [467, 105] on link "Add" at bounding box center [464, 104] width 16 height 11
click at [342, 104] on link "Add" at bounding box center [342, 104] width 16 height 11
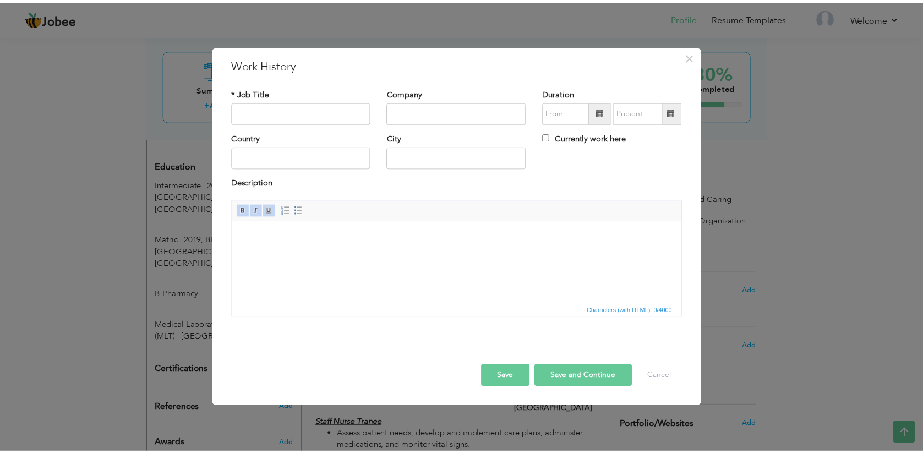
scroll to position [1, 0]
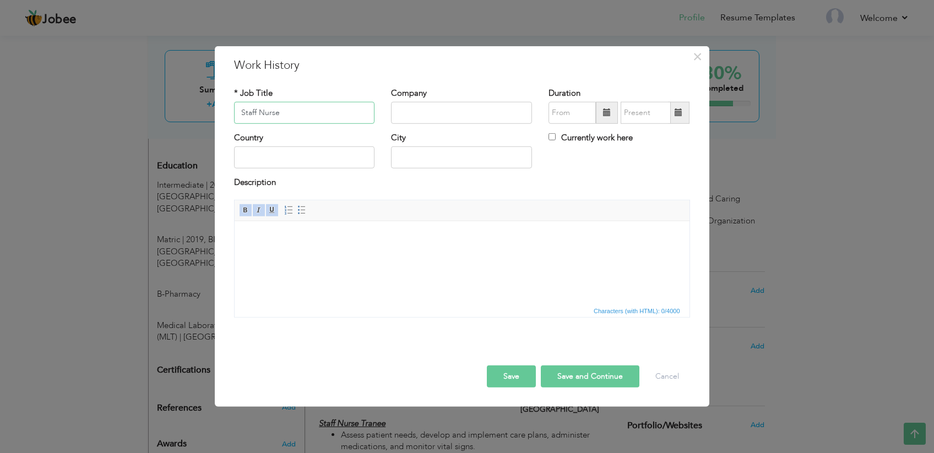
type input "Staff Nurse"
type input "L"
type input "Chugtai Lab"
click at [304, 153] on input "text" at bounding box center [304, 157] width 141 height 22
type input "[GEOGRAPHIC_DATA]"
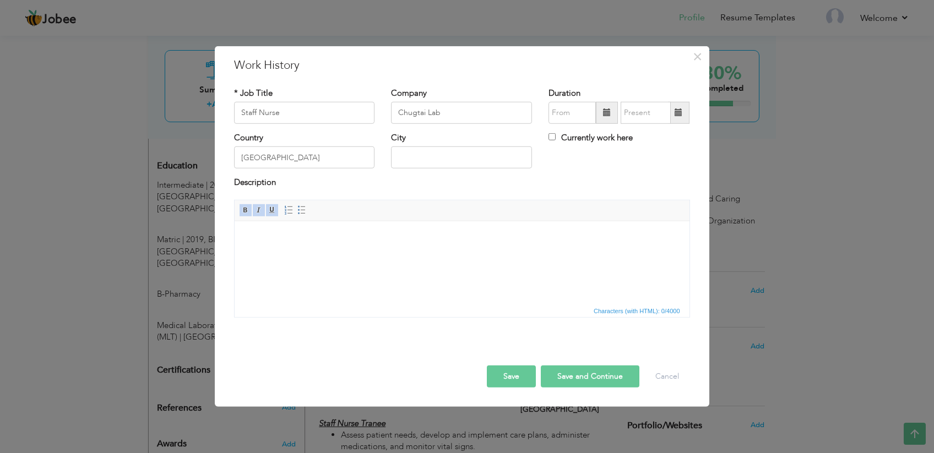
click at [378, 165] on div "Country Pakistan" at bounding box center [304, 154] width 157 height 45
click at [401, 160] on input "text" at bounding box center [461, 157] width 141 height 22
type input "[GEOGRAPHIC_DATA]"
click at [585, 113] on input "text" at bounding box center [571, 113] width 47 height 22
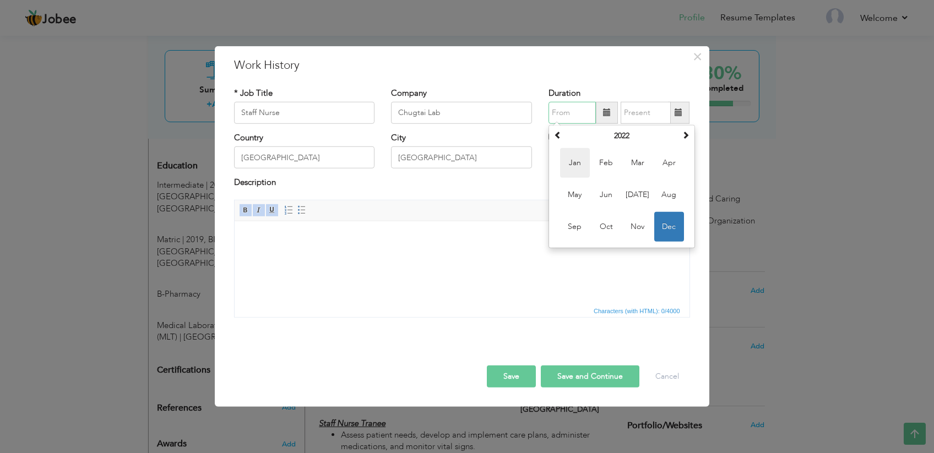
click at [577, 171] on span "Jan" at bounding box center [575, 163] width 30 height 30
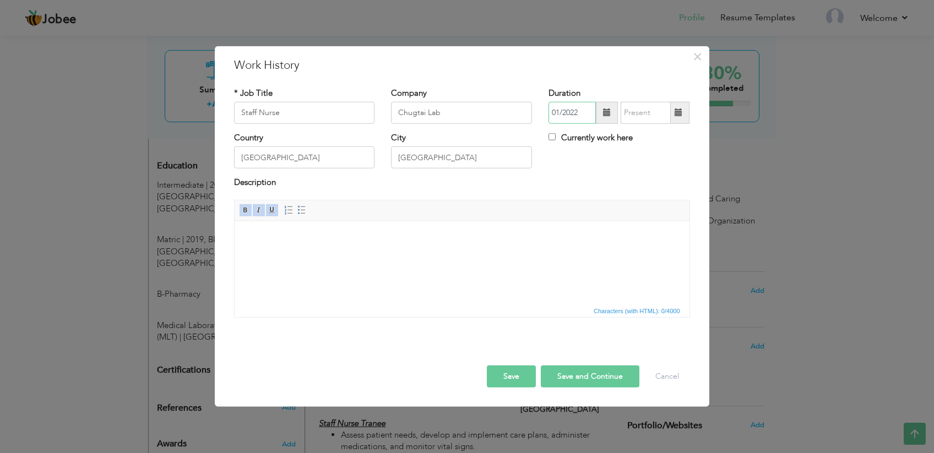
click at [562, 122] on input "01/2022" at bounding box center [571, 113] width 47 height 22
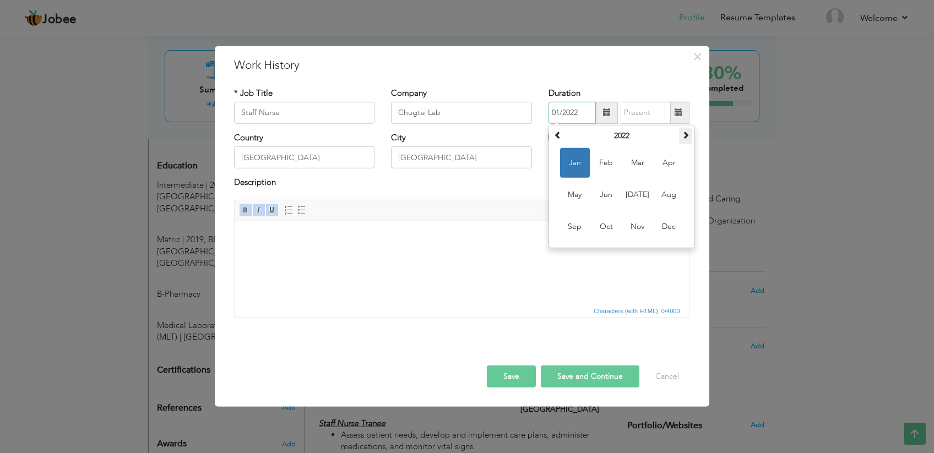
click at [681, 132] on th at bounding box center [685, 136] width 13 height 17
click at [562, 140] on th at bounding box center [557, 136] width 13 height 17
click at [575, 159] on span "Jan" at bounding box center [575, 163] width 30 height 30
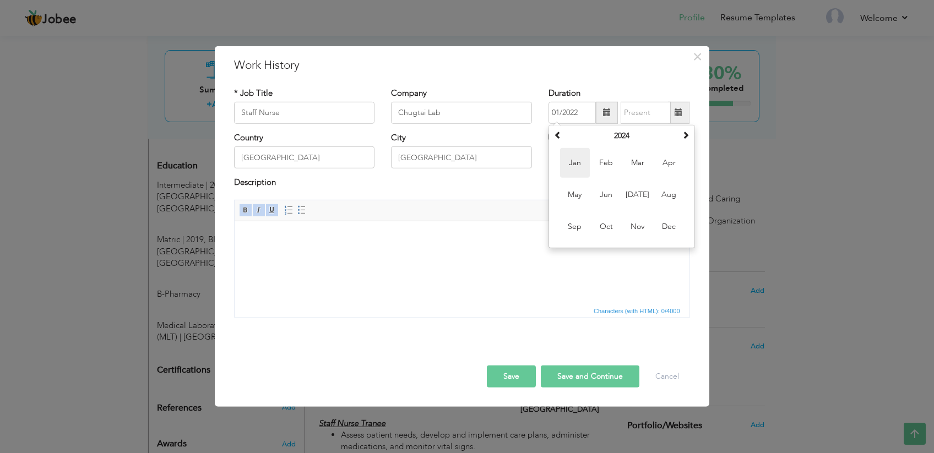
type input "01/2024"
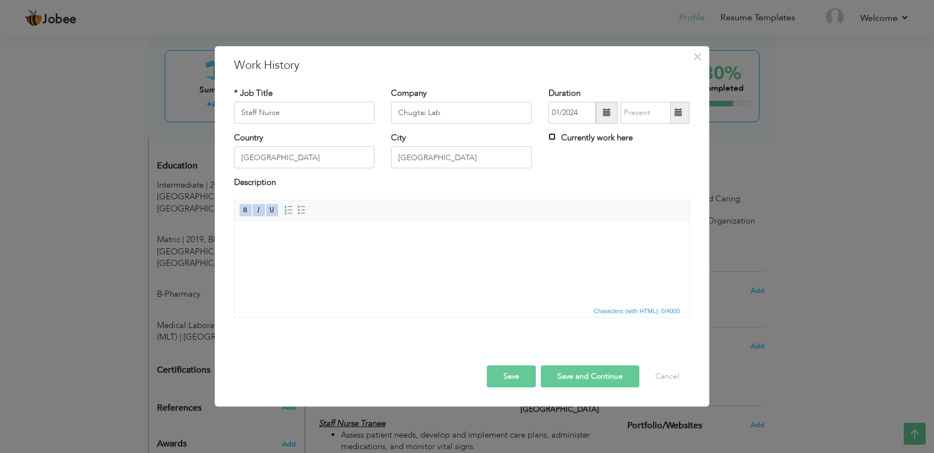
click at [552, 135] on input "Currently work here" at bounding box center [551, 136] width 7 height 7
checkbox input "true"
click at [243, 211] on span at bounding box center [245, 210] width 9 height 9
click at [253, 210] on link "Italic" at bounding box center [259, 210] width 12 height 12
click at [269, 210] on span at bounding box center [272, 210] width 9 height 9
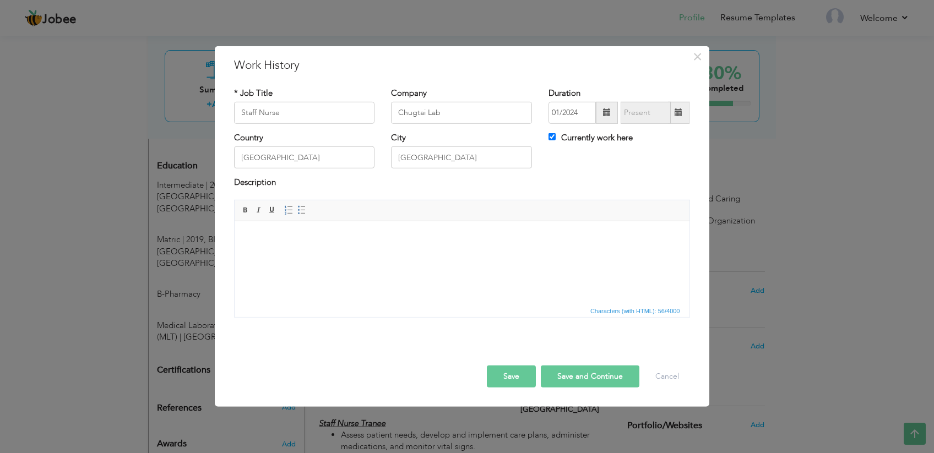
click at [298, 218] on span "Paragraph Insert/Remove Numbered List Insert/Remove Bulleted List" at bounding box center [297, 212] width 30 height 16
click at [298, 216] on span "Insert/Remove Numbered List Insert/Remove Bulleted List" at bounding box center [295, 210] width 26 height 13
click at [300, 211] on span at bounding box center [301, 210] width 9 height 9
click at [503, 376] on button "Save" at bounding box center [511, 377] width 49 height 22
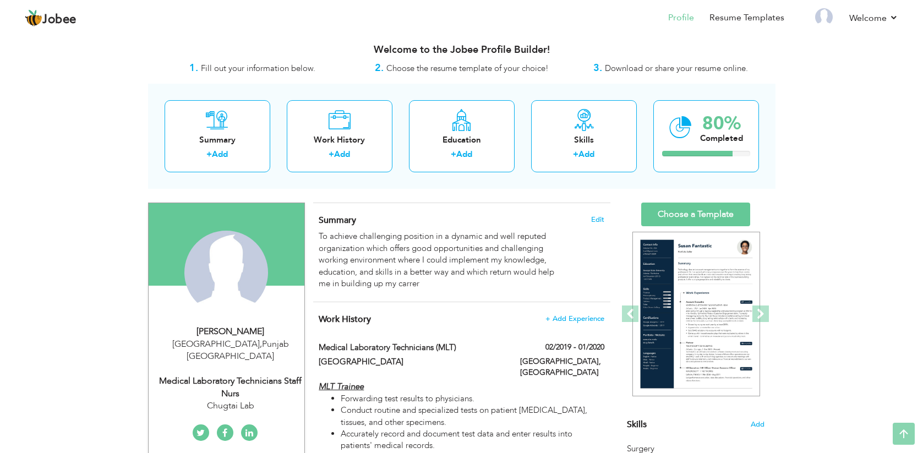
scroll to position [0, 0]
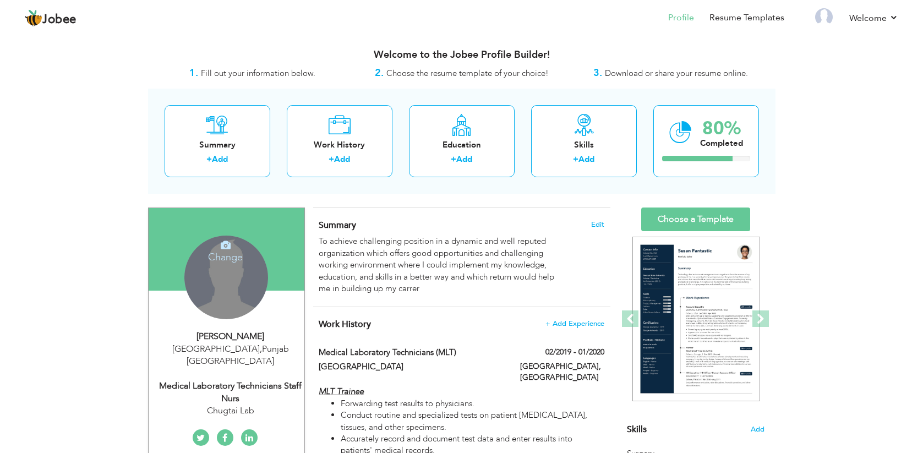
click at [232, 286] on div "Change Remove" at bounding box center [226, 278] width 84 height 84
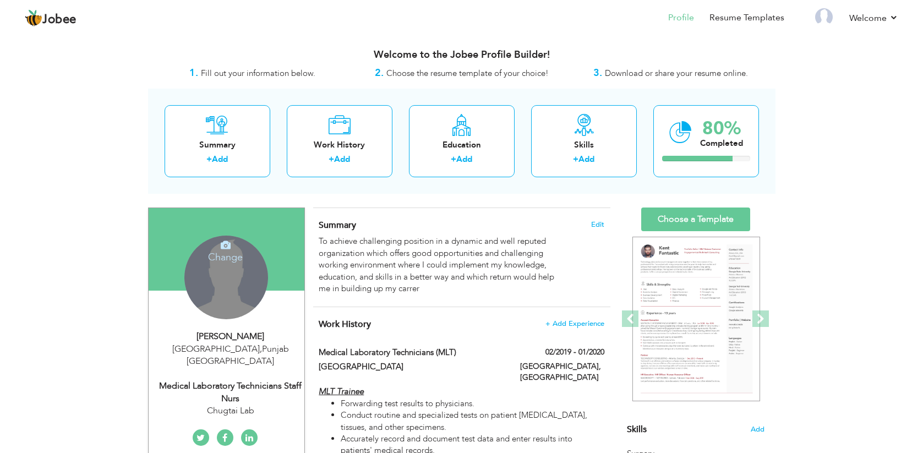
click at [223, 251] on h4 "Change" at bounding box center [225, 250] width 79 height 26
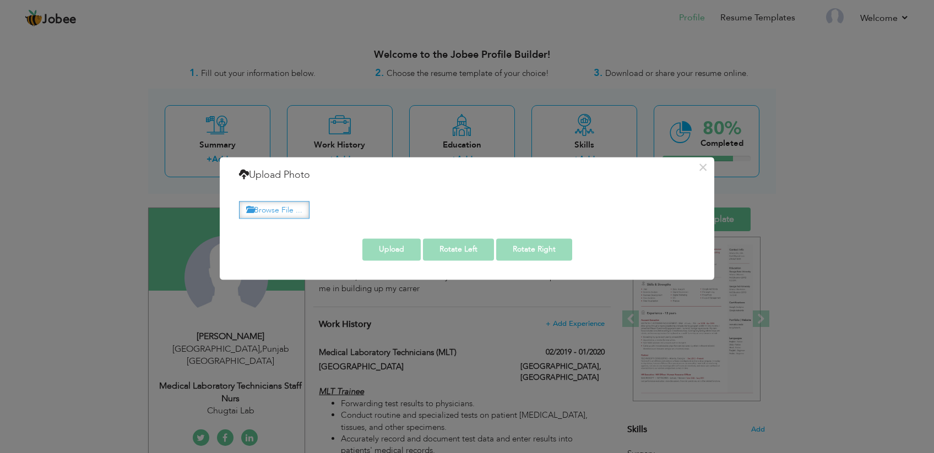
click at [299, 206] on label "Browse File ..." at bounding box center [274, 210] width 70 height 17
click at [0, 0] on input "Browse File ..." at bounding box center [0, 0] width 0 height 0
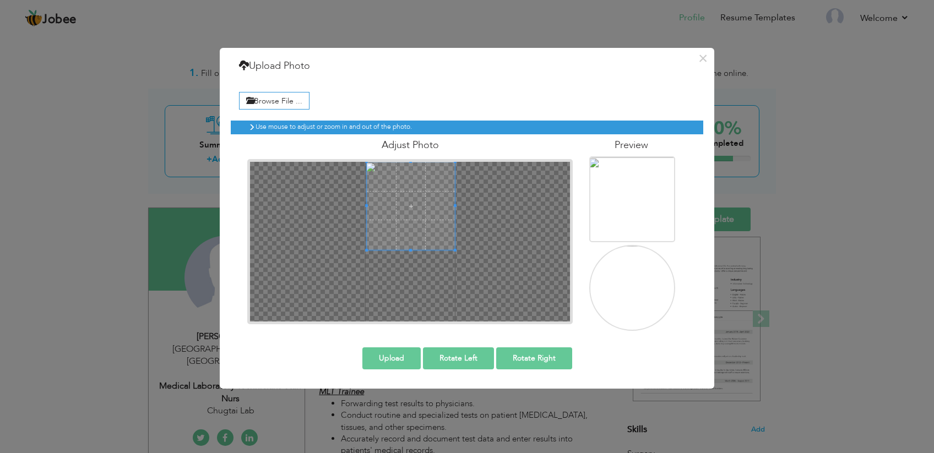
drag, startPoint x: 423, startPoint y: 241, endPoint x: 421, endPoint y: 202, distance: 38.6
click at [421, 202] on span at bounding box center [411, 206] width 88 height 88
click at [644, 290] on img at bounding box center [633, 324] width 88 height 157
drag, startPoint x: 456, startPoint y: 251, endPoint x: 465, endPoint y: 284, distance: 34.7
click at [395, 356] on button "Upload" at bounding box center [391, 358] width 58 height 22
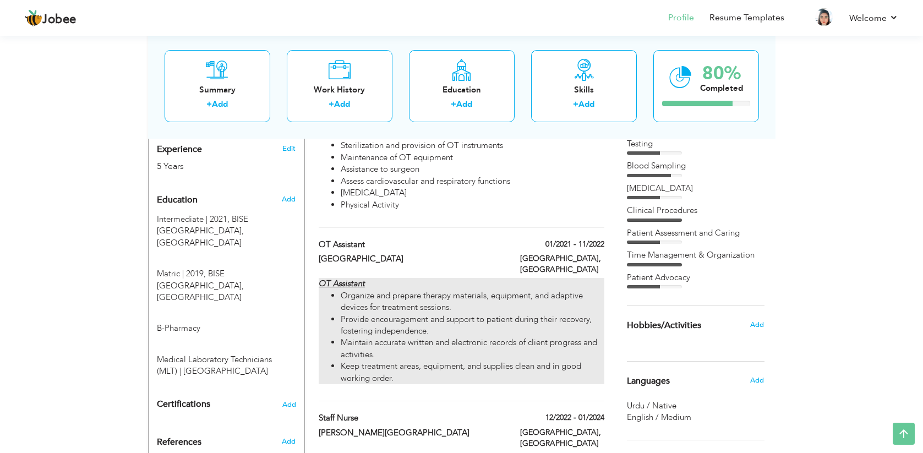
scroll to position [428, 0]
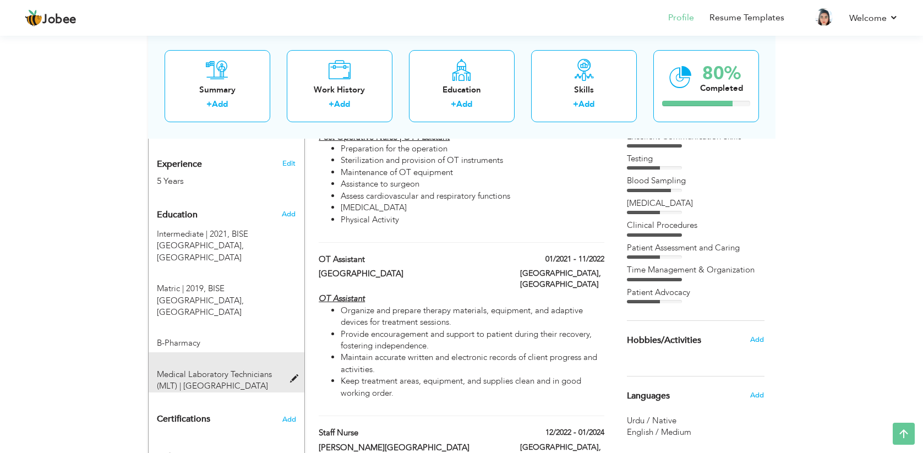
click at [294, 375] on span at bounding box center [297, 379] width 14 height 8
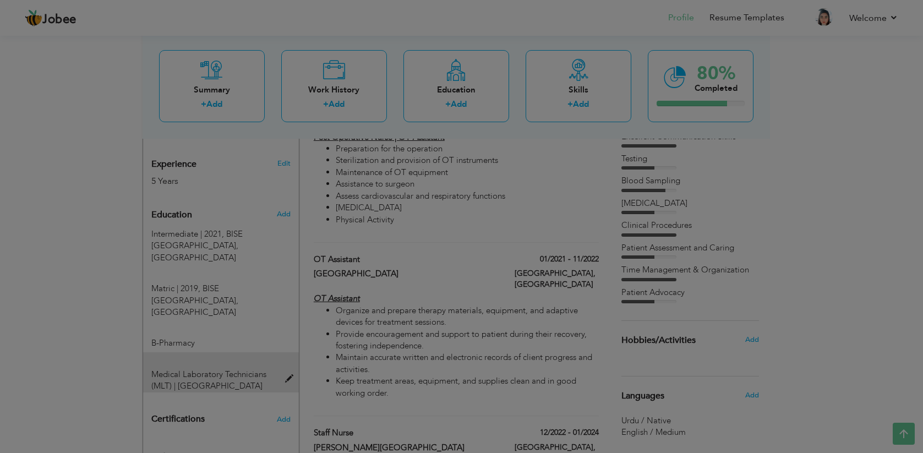
type input "Medical Laboratory Technicians (MLT)"
type input "[GEOGRAPHIC_DATA]"
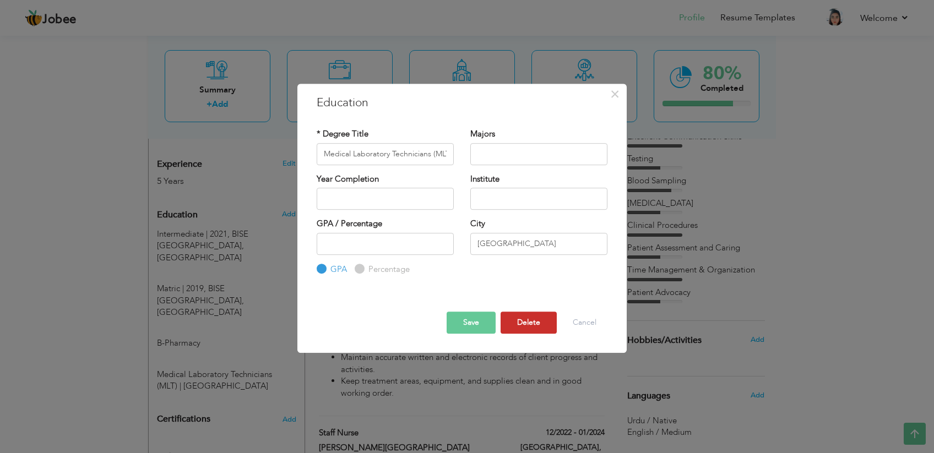
click at [524, 320] on button "Delete" at bounding box center [529, 323] width 56 height 22
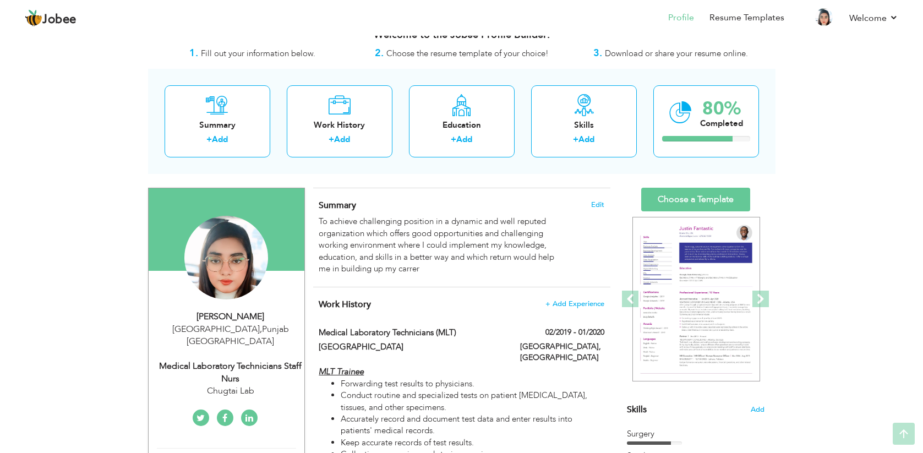
scroll to position [34, 0]
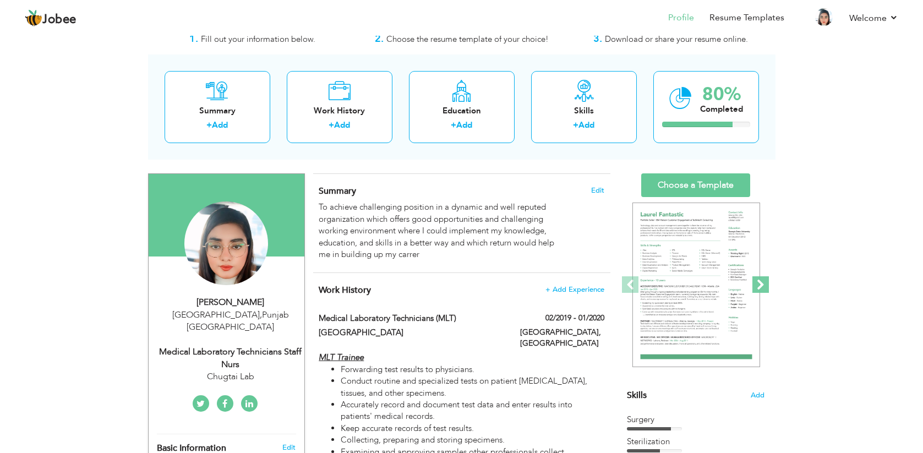
click at [760, 287] on span at bounding box center [761, 284] width 17 height 17
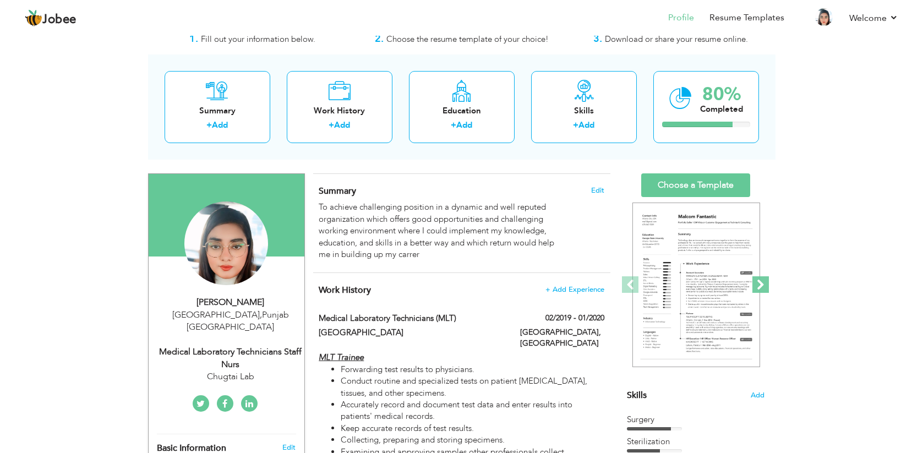
click at [760, 287] on span at bounding box center [761, 284] width 17 height 17
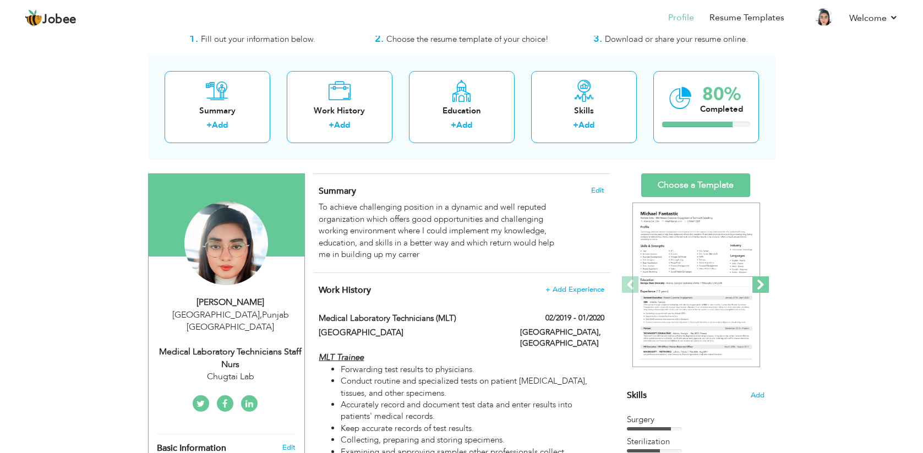
click at [760, 287] on span at bounding box center [761, 284] width 17 height 17
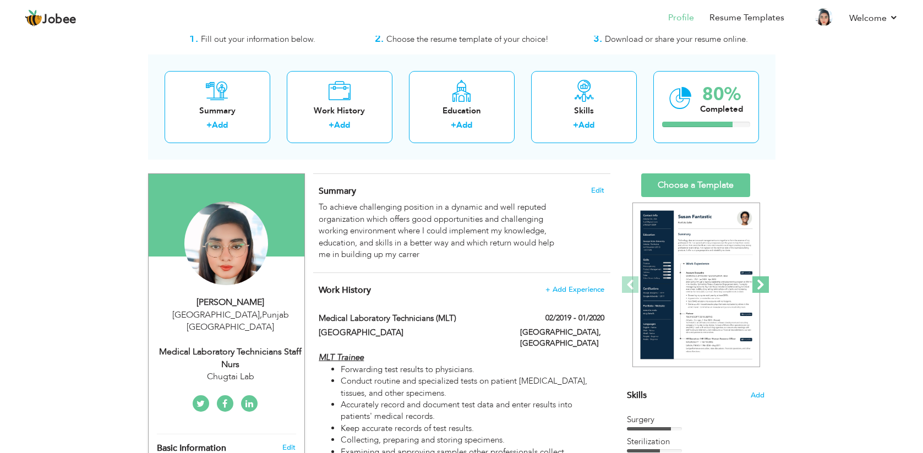
click at [760, 287] on span at bounding box center [761, 284] width 17 height 17
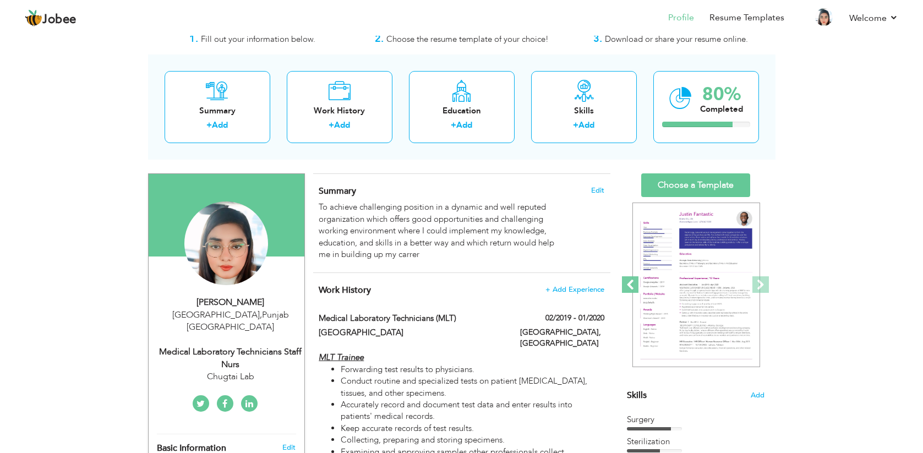
click at [631, 280] on span at bounding box center [630, 284] width 17 height 17
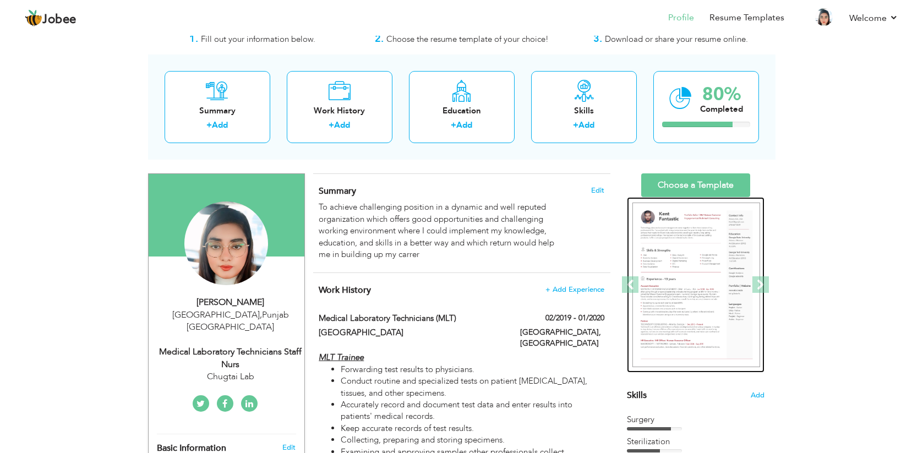
click at [661, 288] on img at bounding box center [697, 285] width 128 height 165
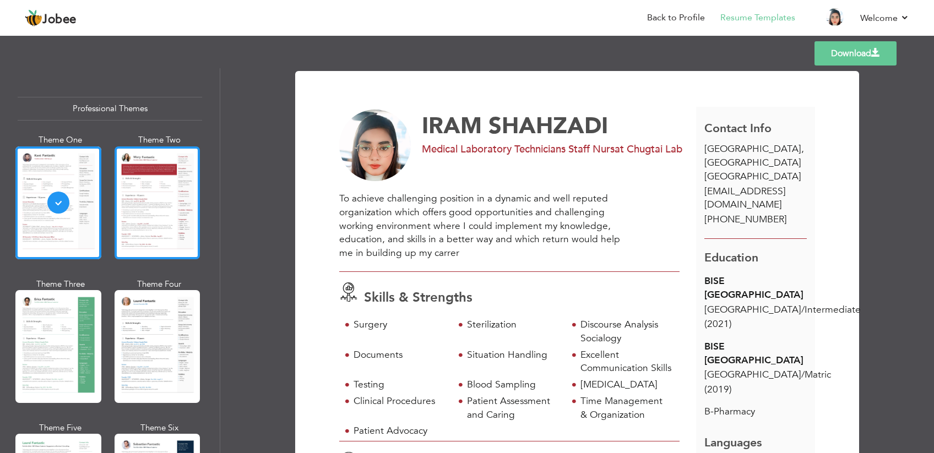
click at [159, 209] on div at bounding box center [158, 202] width 86 height 113
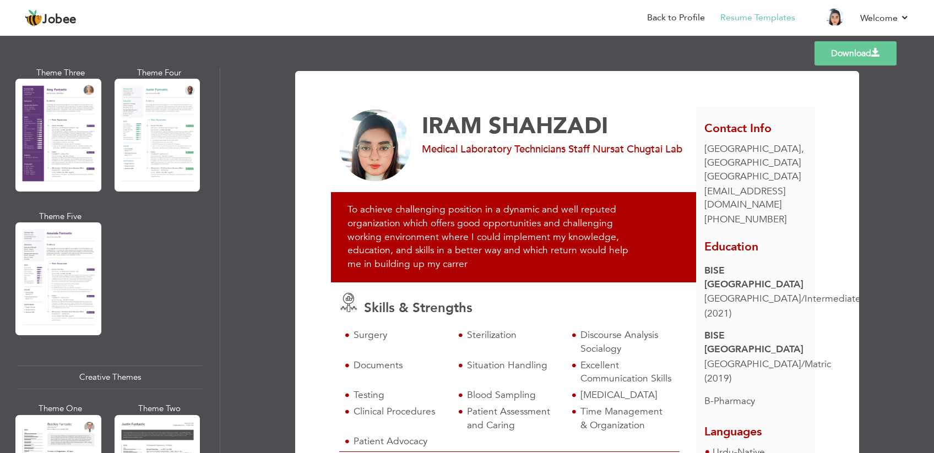
scroll to position [1014, 0]
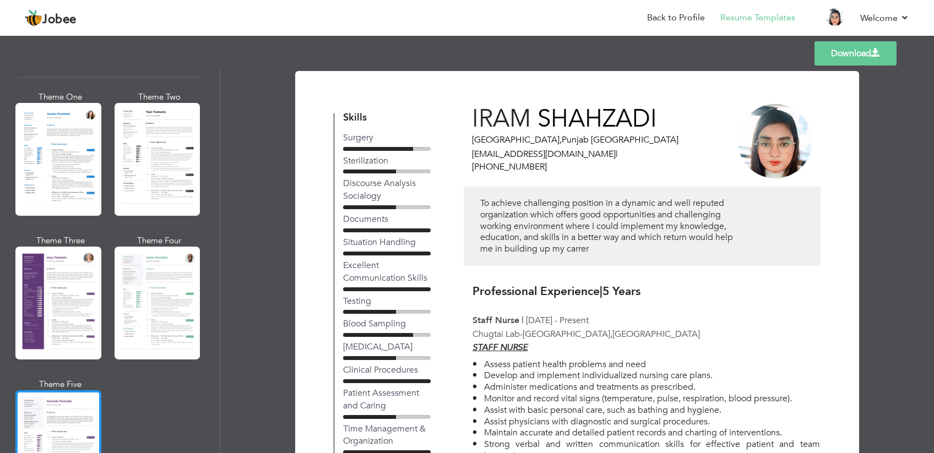
scroll to position [842, 0]
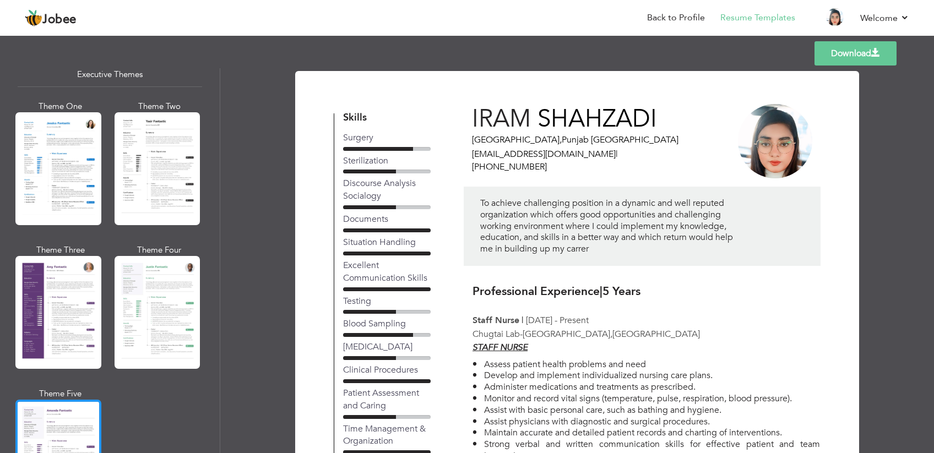
click at [89, 256] on div at bounding box center [58, 312] width 86 height 113
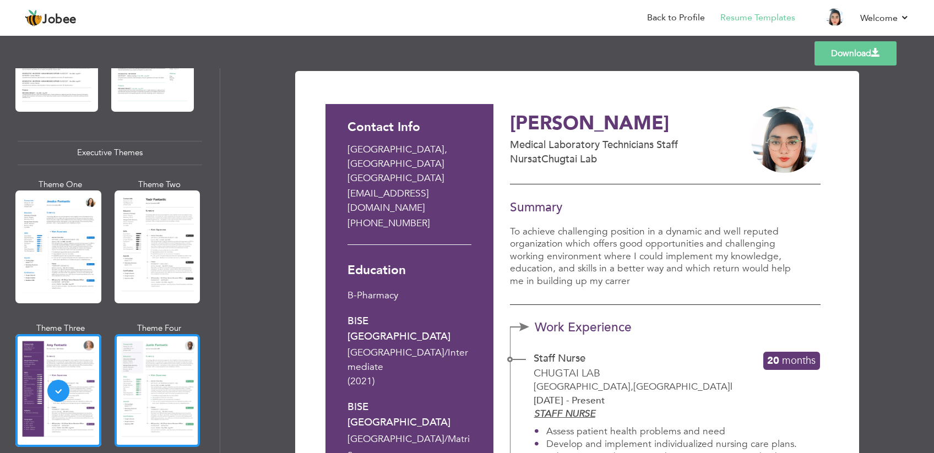
scroll to position [753, 0]
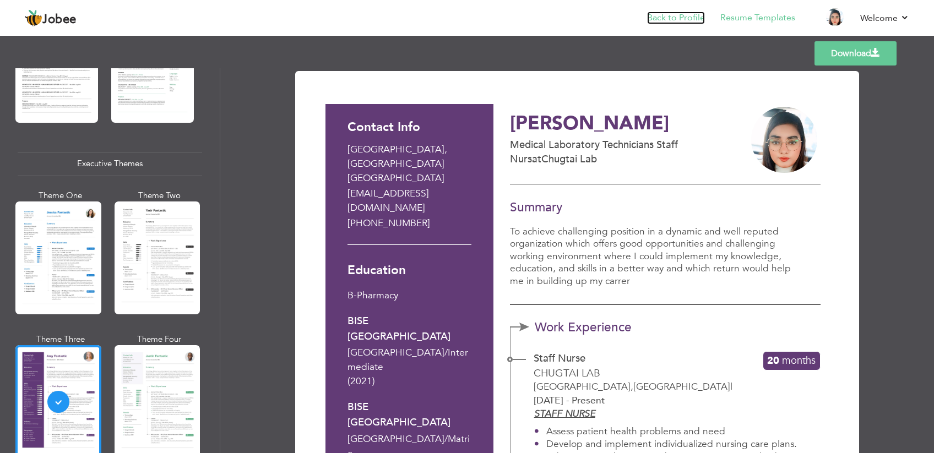
click at [684, 21] on link "Back to Profile" at bounding box center [676, 18] width 58 height 13
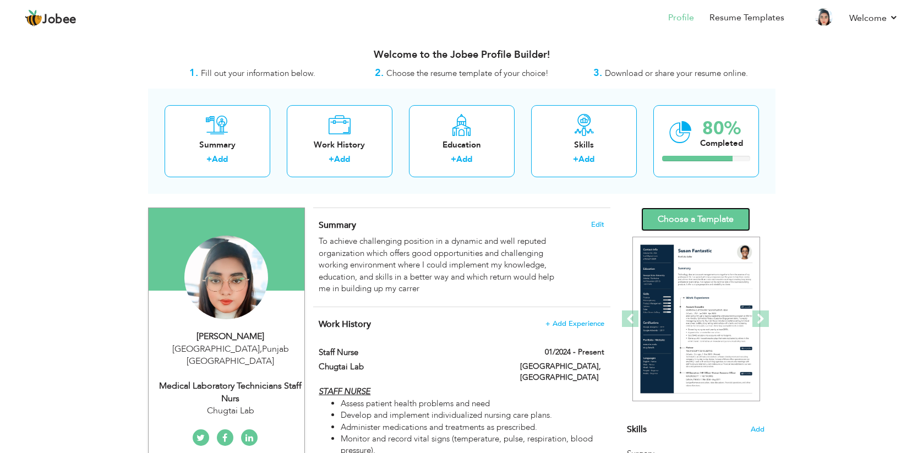
click at [696, 212] on link "Choose a Template" at bounding box center [696, 220] width 109 height 24
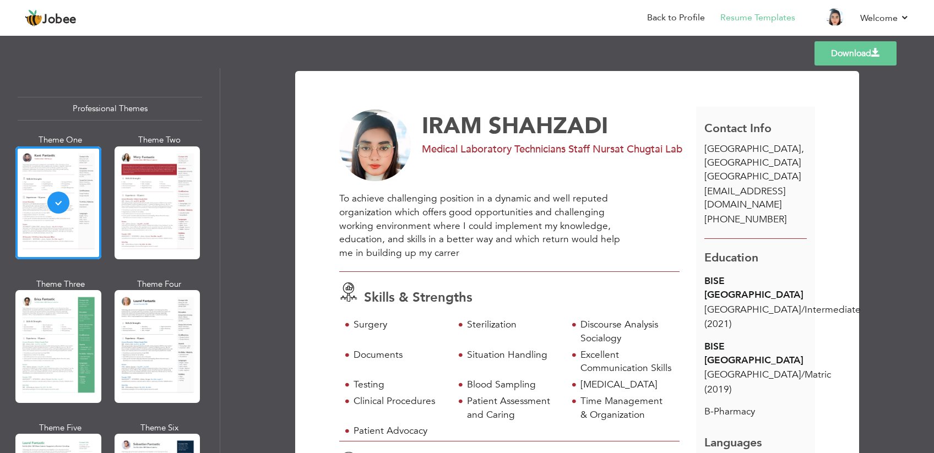
click at [828, 66] on link "Download" at bounding box center [855, 53] width 82 height 24
click at [163, 206] on div at bounding box center [158, 202] width 86 height 113
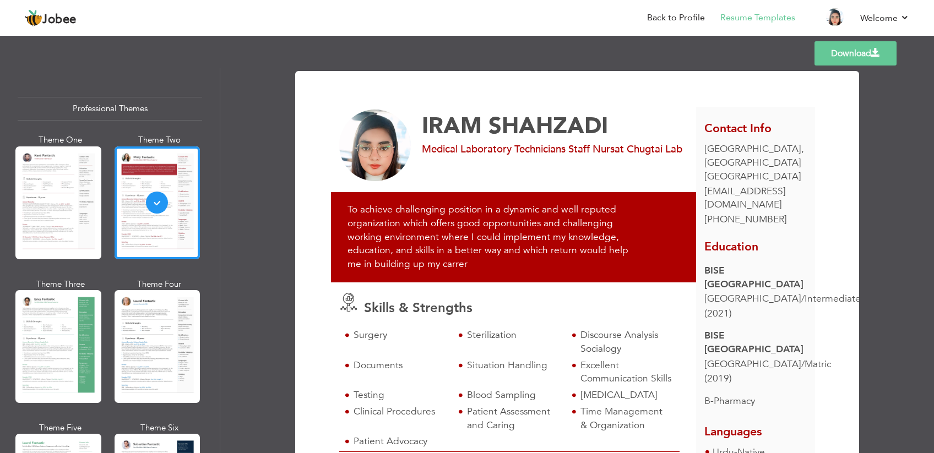
click at [832, 66] on link "Download" at bounding box center [855, 53] width 82 height 24
click at [63, 305] on div at bounding box center [58, 346] width 86 height 113
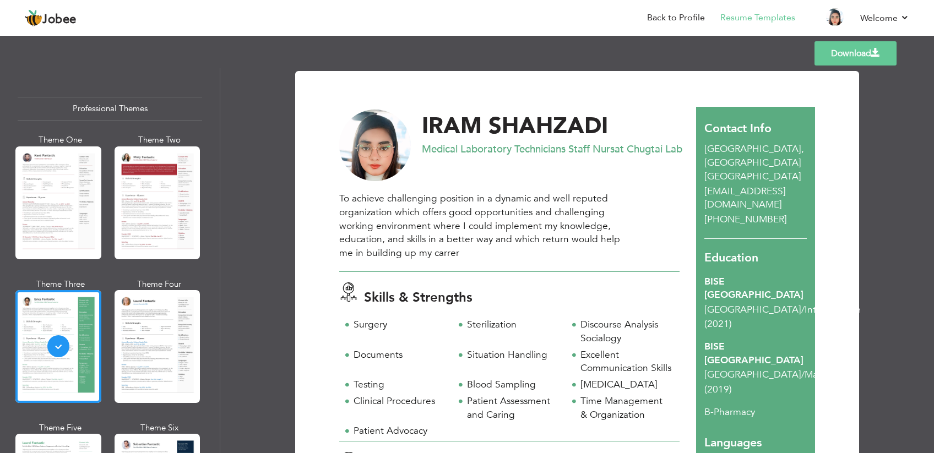
click at [834, 64] on link "Download" at bounding box center [855, 53] width 82 height 24
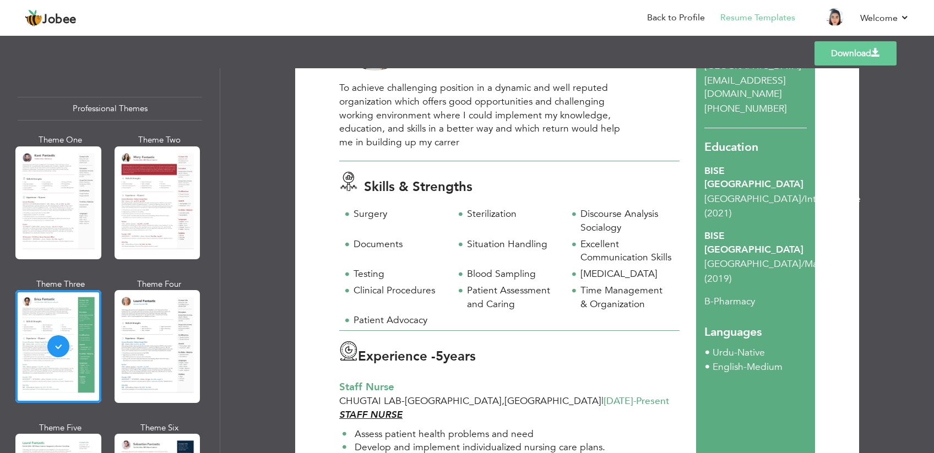
scroll to position [112, 0]
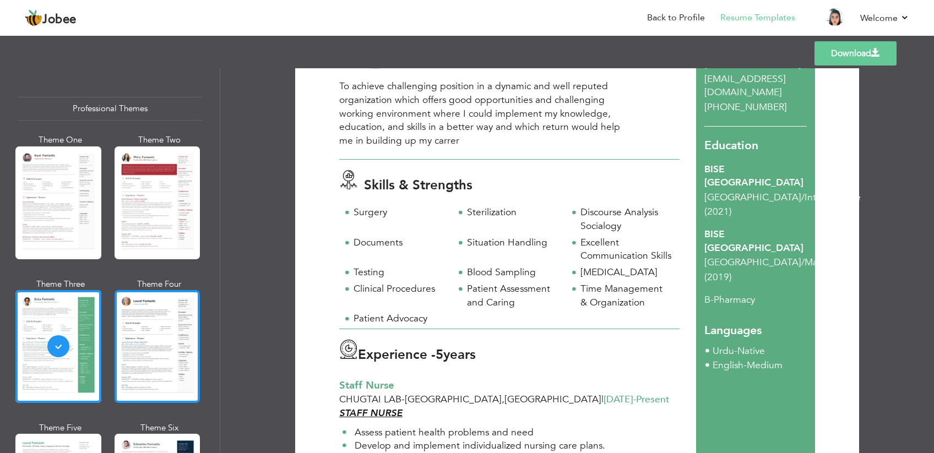
click at [161, 322] on div at bounding box center [158, 346] width 86 height 113
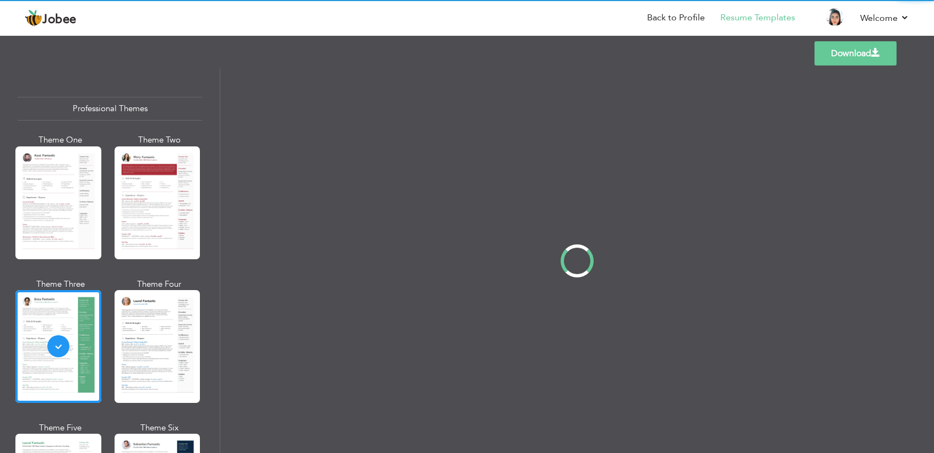
scroll to position [0, 0]
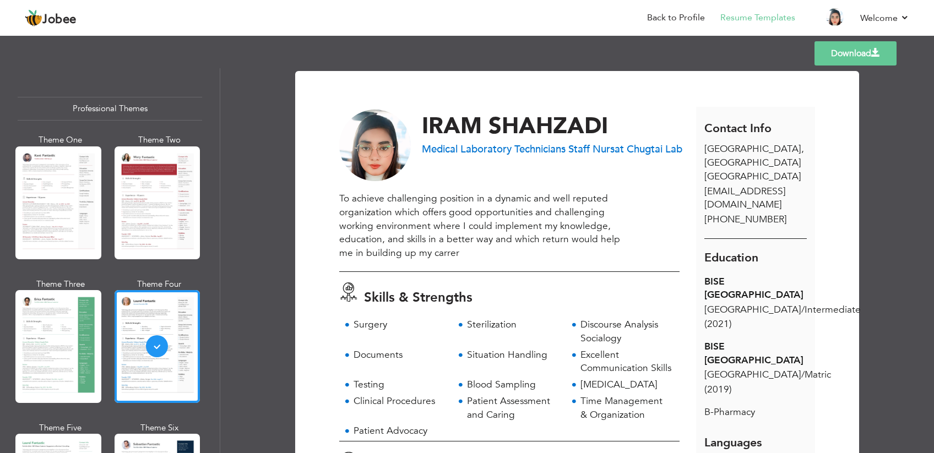
click at [840, 66] on link "Download" at bounding box center [855, 53] width 82 height 24
click at [756, 19] on link "Resume Templates" at bounding box center [757, 18] width 75 height 13
click at [681, 22] on link "Back to Profile" at bounding box center [676, 18] width 58 height 13
